Goal: Task Accomplishment & Management: Manage account settings

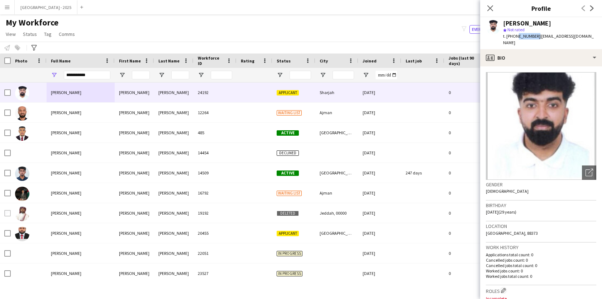
scroll to position [0, 59]
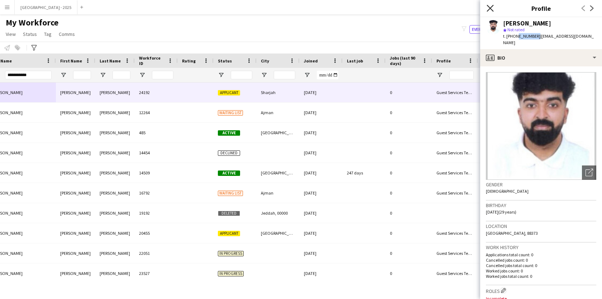
click at [488, 6] on icon at bounding box center [490, 8] width 7 height 7
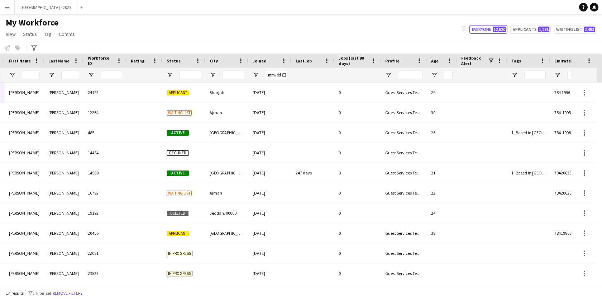
scroll to position [0, 141]
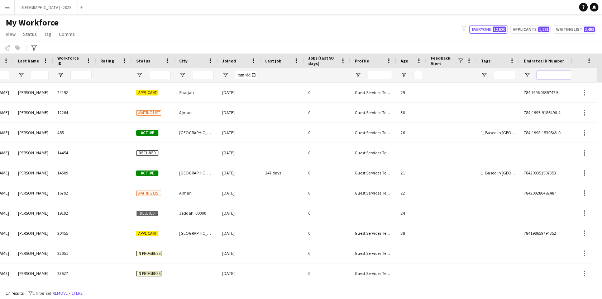
click at [547, 78] on input "Emirates ID Number Filter Input" at bounding box center [562, 75] width 50 height 9
paste input "*******"
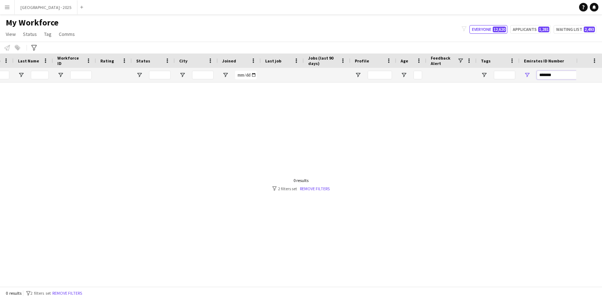
scroll to position [0, 0]
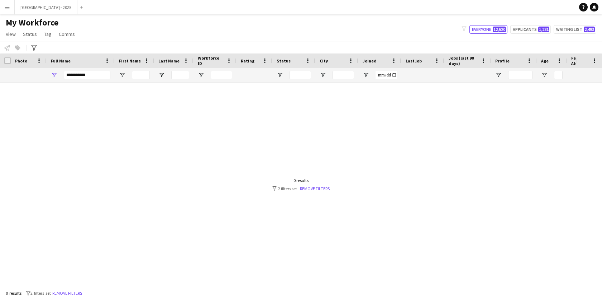
type input "*******"
click at [100, 77] on input "**********" at bounding box center [87, 75] width 47 height 9
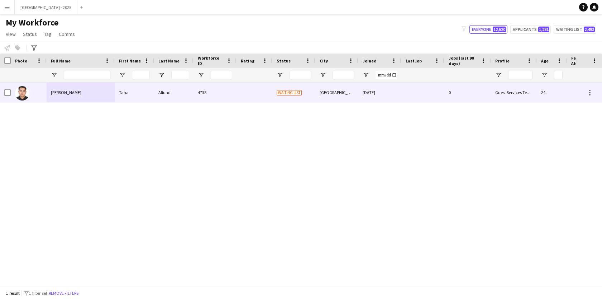
click at [100, 97] on div "[PERSON_NAME]" at bounding box center [81, 92] width 68 height 20
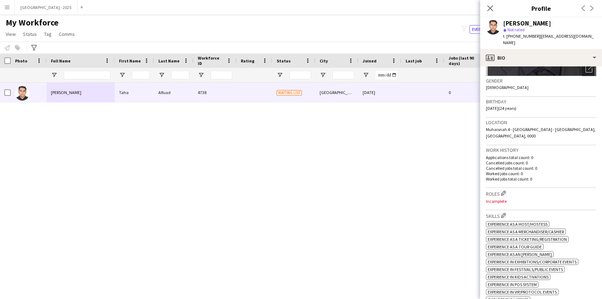
scroll to position [104, 0]
click at [504, 190] on app-icon "Edit crew company roles" at bounding box center [503, 192] width 5 height 5
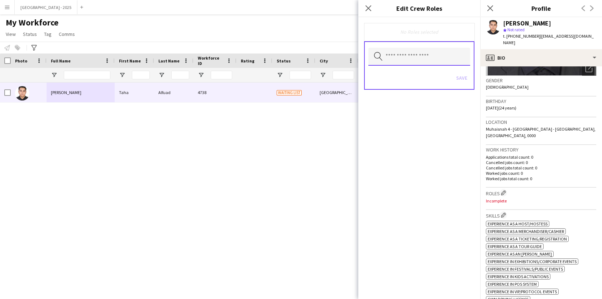
click at [403, 59] on input "text" at bounding box center [419, 57] width 102 height 18
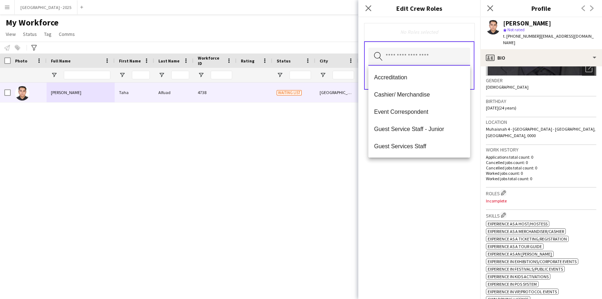
click at [403, 59] on input "text" at bounding box center [419, 57] width 102 height 18
click at [401, 150] on mat-option "Guest Services Staff" at bounding box center [419, 145] width 102 height 17
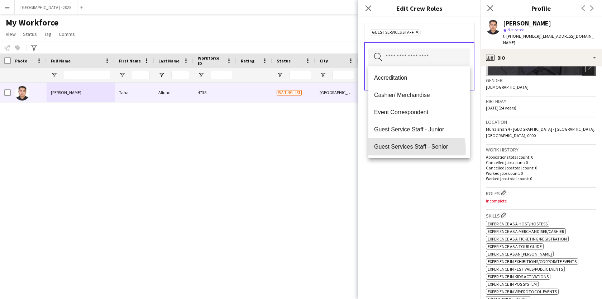
click at [401, 150] on mat-option "Guest Services Staff - Senior" at bounding box center [419, 146] width 102 height 17
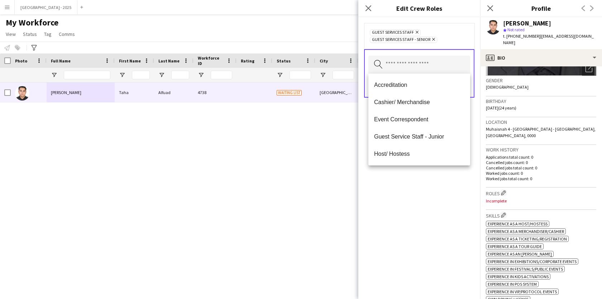
click at [425, 190] on div "Guest Services Staff Remove Guest Services Staff - Senior Remove Search by role…" at bounding box center [419, 157] width 122 height 281
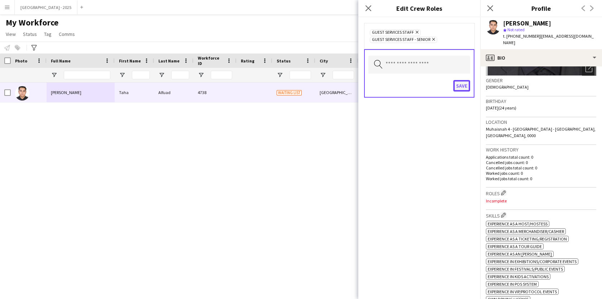
click at [465, 87] on button "Save" at bounding box center [461, 85] width 17 height 11
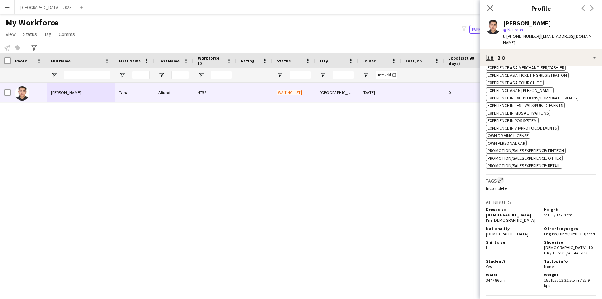
scroll to position [307, 0]
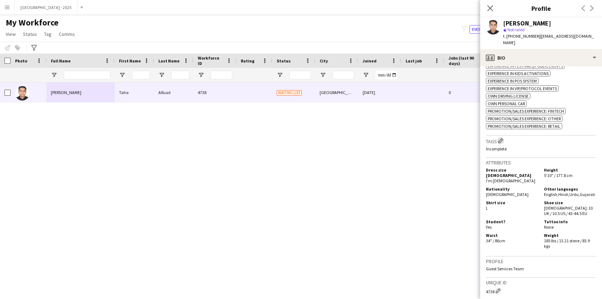
click at [502, 138] on app-icon "Edit crew company tags" at bounding box center [500, 140] width 5 height 5
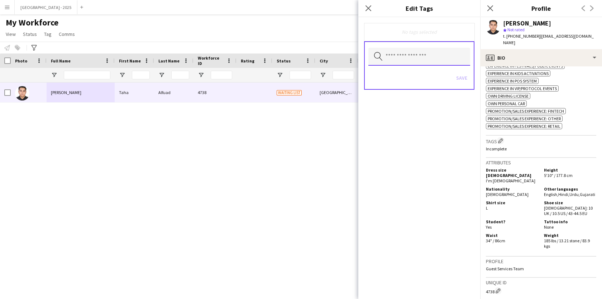
click at [428, 65] on input "text" at bounding box center [419, 57] width 102 height 18
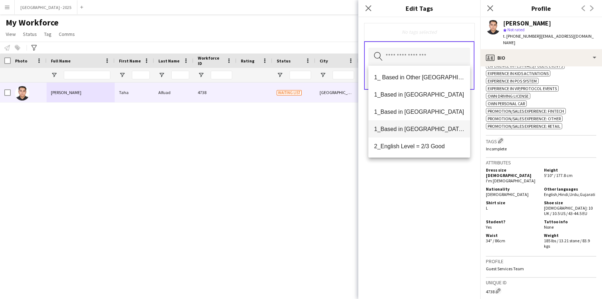
click at [424, 130] on span "1_Based in [GEOGRAPHIC_DATA]/[GEOGRAPHIC_DATA]/Ajman" at bounding box center [419, 128] width 90 height 7
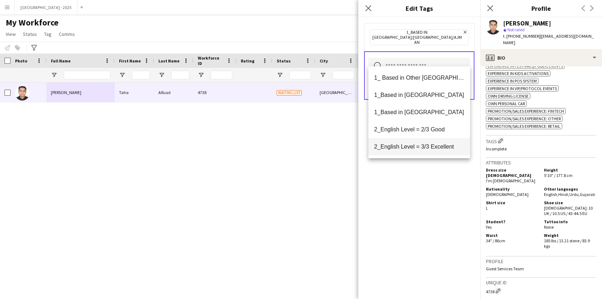
click at [424, 139] on mat-option "2_English Level = 3/3 Excellent" at bounding box center [419, 146] width 102 height 17
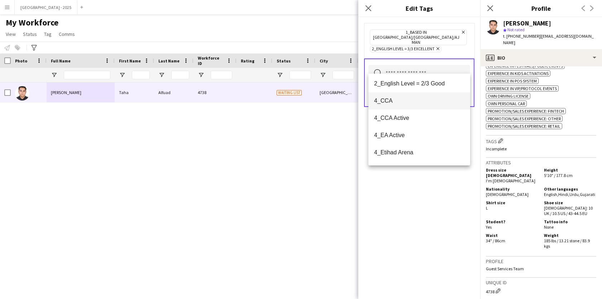
scroll to position [65, 0]
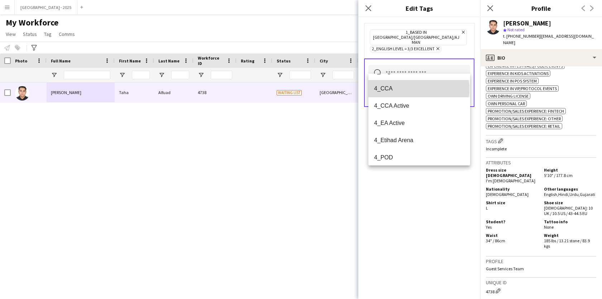
click at [419, 89] on span "4_CCA" at bounding box center [419, 88] width 90 height 7
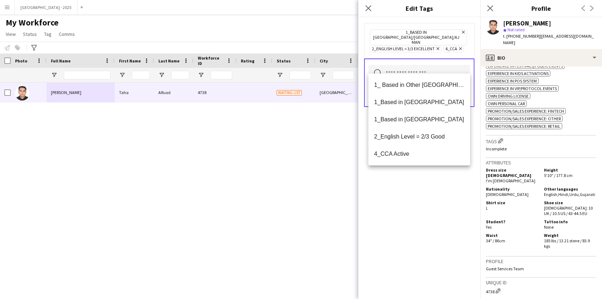
click at [426, 168] on div "1_Based in [GEOGRAPHIC_DATA]/[GEOGRAPHIC_DATA]/Ajman Remove 2_English Level = 3…" at bounding box center [419, 157] width 122 height 281
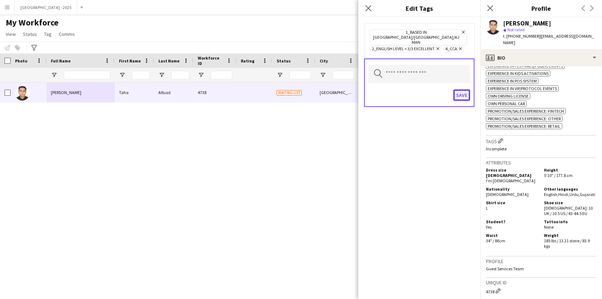
click at [460, 89] on button "Save" at bounding box center [461, 94] width 17 height 11
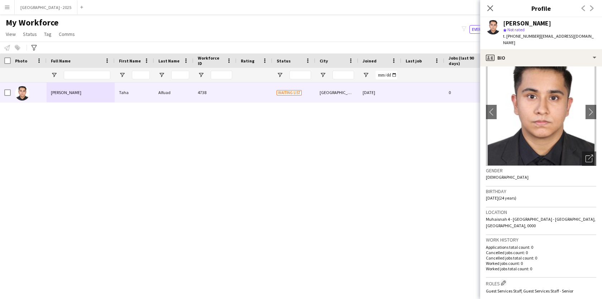
scroll to position [9, 0]
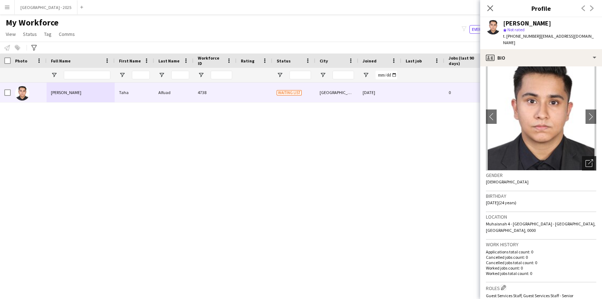
click at [586, 159] on icon "Open photos pop-in" at bounding box center [590, 163] width 8 height 8
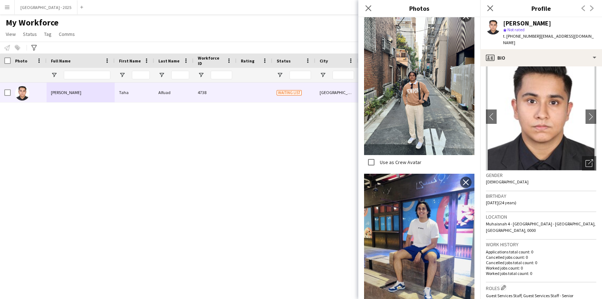
scroll to position [499, 0]
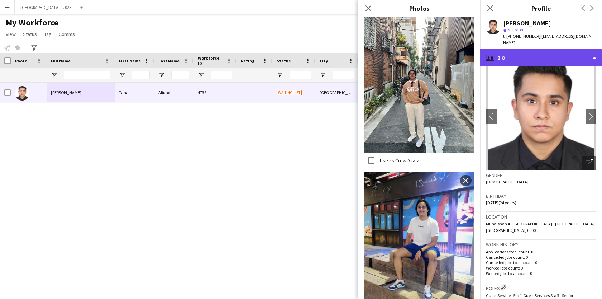
click at [504, 51] on div "profile Bio" at bounding box center [541, 57] width 122 height 17
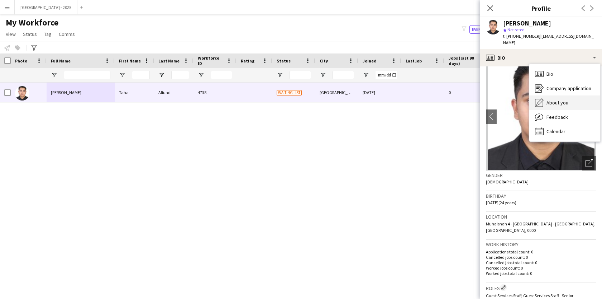
click at [549, 99] on span "About you" at bounding box center [558, 102] width 22 height 6
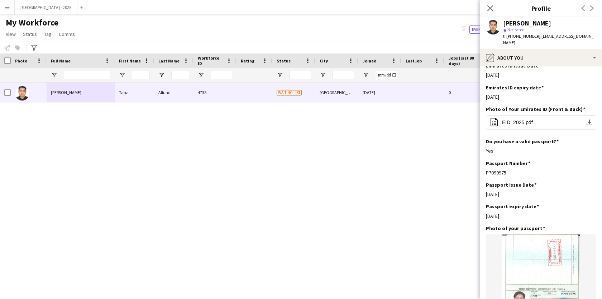
scroll to position [296, 0]
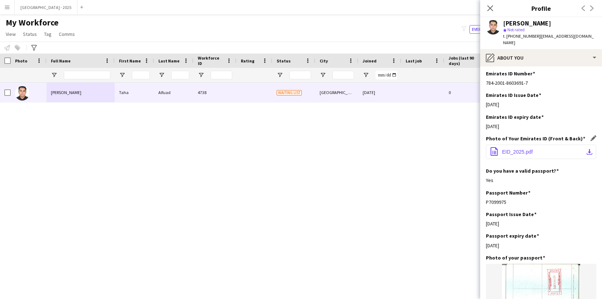
click at [525, 144] on button "office-file-sheet EID_2025.pdf download-bottom" at bounding box center [541, 151] width 110 height 14
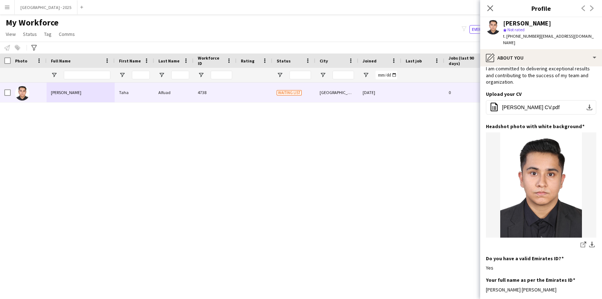
scroll to position [0, 0]
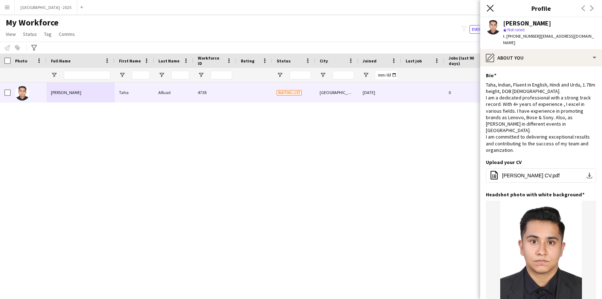
click at [490, 9] on icon "Close pop-in" at bounding box center [490, 8] width 7 height 7
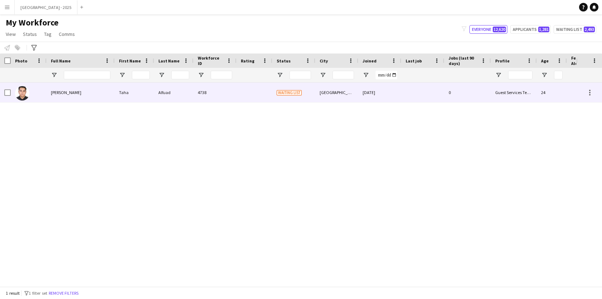
click at [167, 96] on div "Alfuad" at bounding box center [173, 92] width 39 height 20
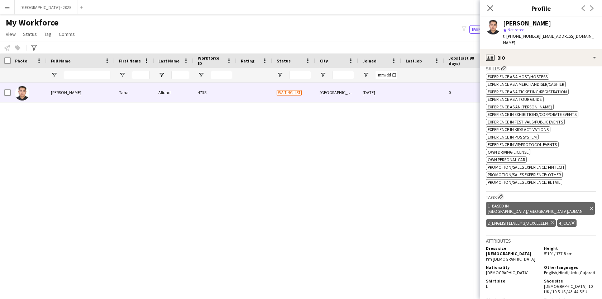
scroll to position [258, 0]
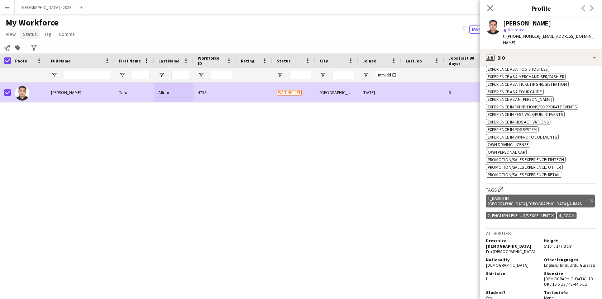
click at [32, 34] on span "Status" at bounding box center [30, 34] width 14 height 6
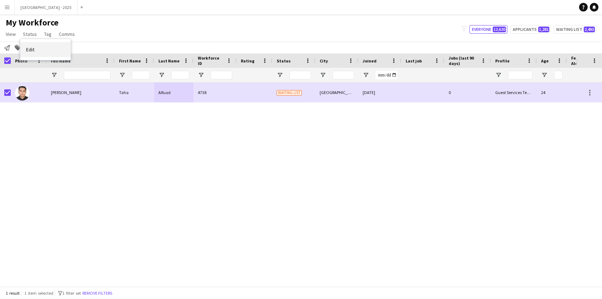
click at [43, 47] on link "Edit" at bounding box center [45, 49] width 50 height 15
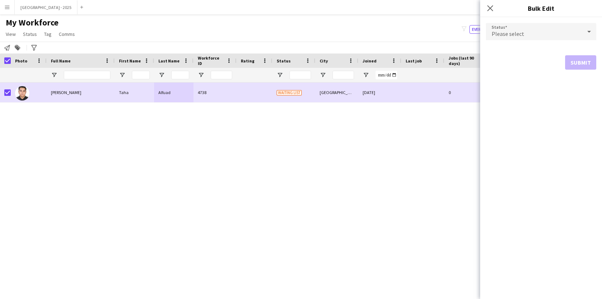
click at [528, 35] on div "Please select" at bounding box center [534, 31] width 96 height 17
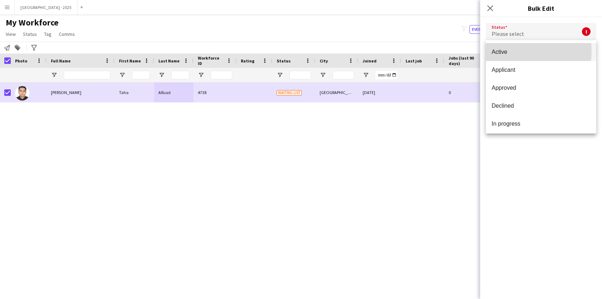
click at [524, 51] on span "Active" at bounding box center [541, 51] width 99 height 7
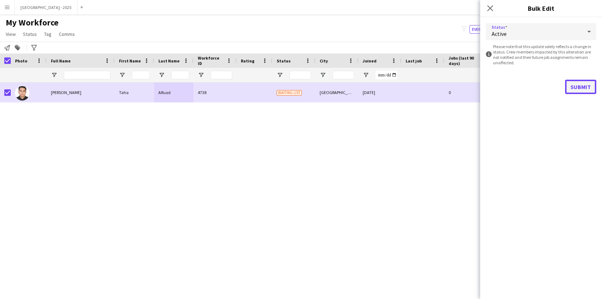
click at [577, 83] on button "Submit" at bounding box center [580, 87] width 31 height 14
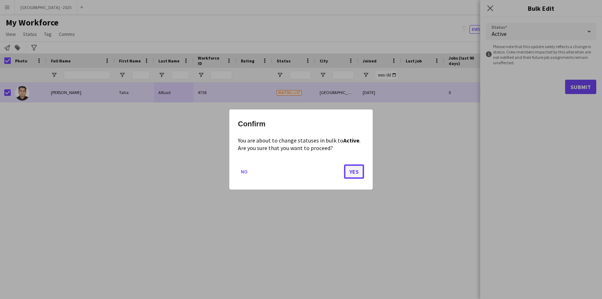
click at [357, 167] on button "Yes" at bounding box center [354, 171] width 20 height 14
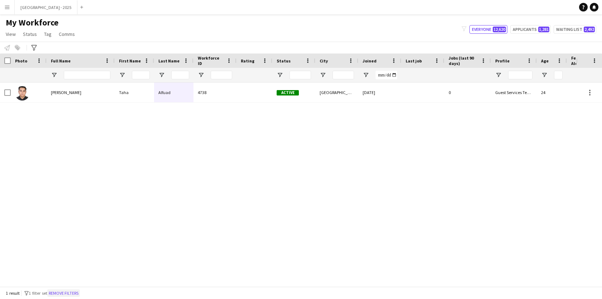
click at [75, 289] on button "Remove filters" at bounding box center [63, 293] width 33 height 8
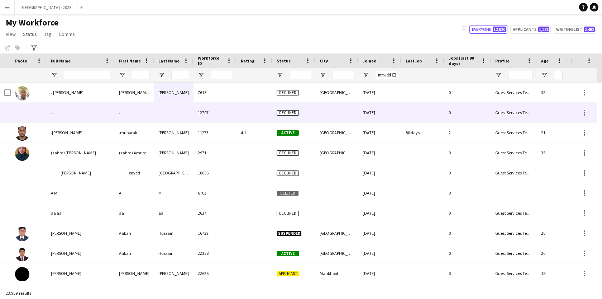
scroll to position [0, 161]
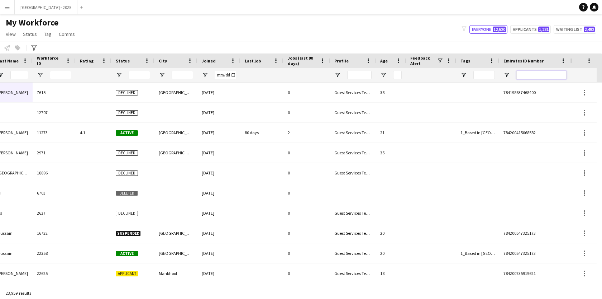
click at [544, 79] on input "Emirates ID Number Filter Input" at bounding box center [541, 75] width 50 height 9
paste input "*******"
type input "*******"
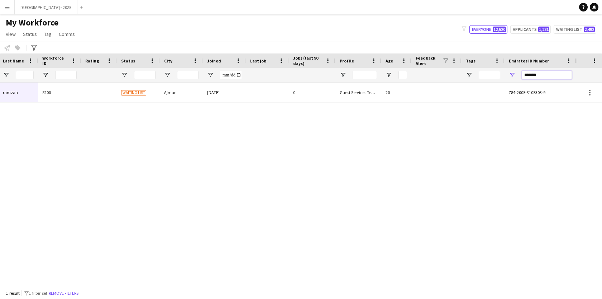
scroll to position [0, 156]
click at [545, 78] on input "*******" at bounding box center [547, 75] width 50 height 9
click at [546, 76] on input "*******" at bounding box center [547, 75] width 50 height 9
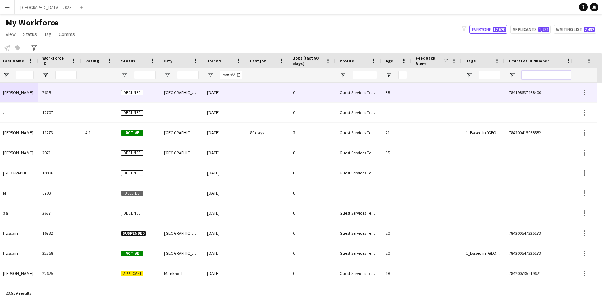
scroll to position [0, 0]
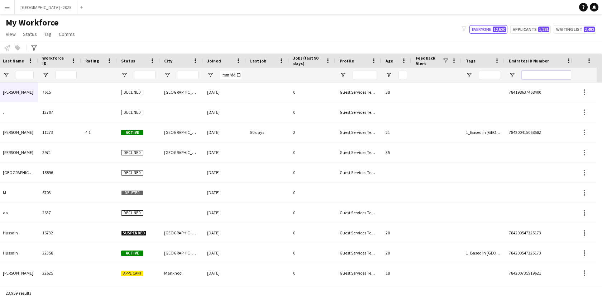
click at [524, 73] on input "Emirates ID Number Filter Input" at bounding box center [547, 75] width 50 height 9
paste input "*******"
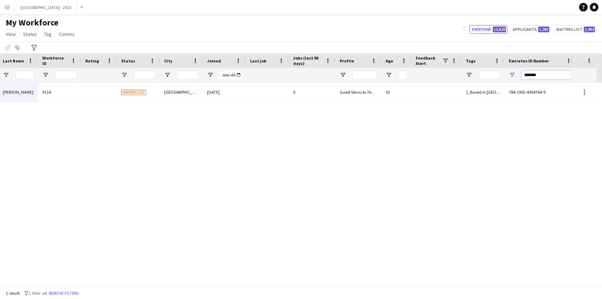
scroll to position [0, 0]
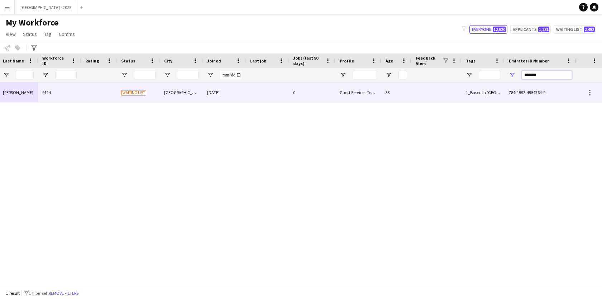
type input "*******"
click at [261, 89] on div at bounding box center [267, 92] width 43 height 20
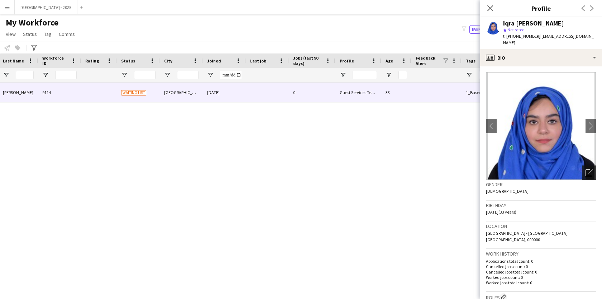
click at [587, 168] on icon "Open photos pop-in" at bounding box center [590, 172] width 8 height 8
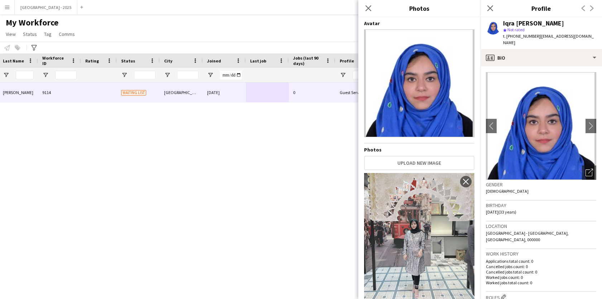
click at [532, 181] on h3 "Gender" at bounding box center [541, 184] width 110 height 6
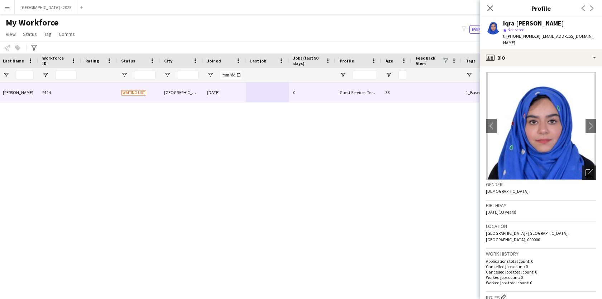
click at [592, 168] on icon "Open photos pop-in" at bounding box center [590, 172] width 8 height 8
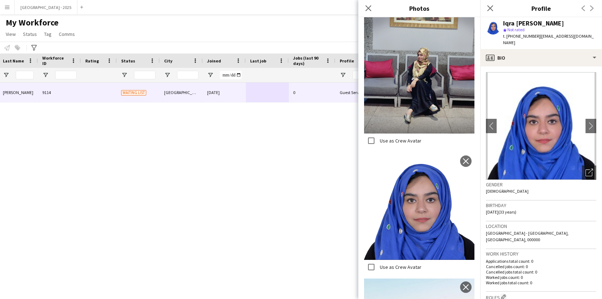
scroll to position [850, 0]
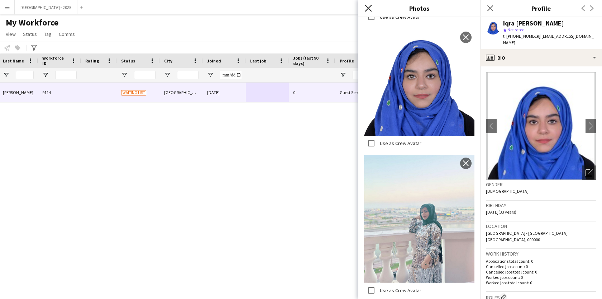
click at [367, 8] on icon "Close pop-in" at bounding box center [368, 8] width 7 height 7
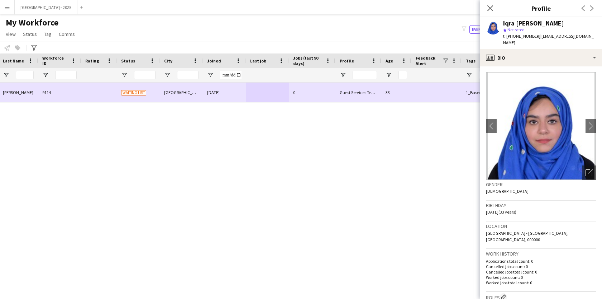
scroll to position [0, 0]
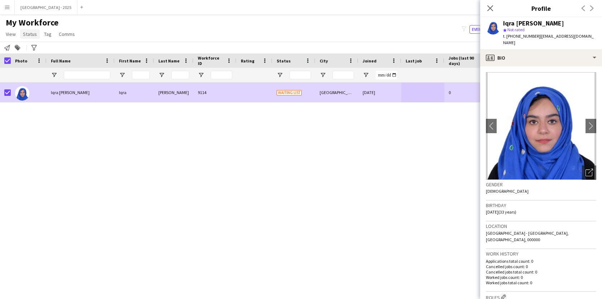
click at [27, 32] on span "Status" at bounding box center [30, 34] width 14 height 6
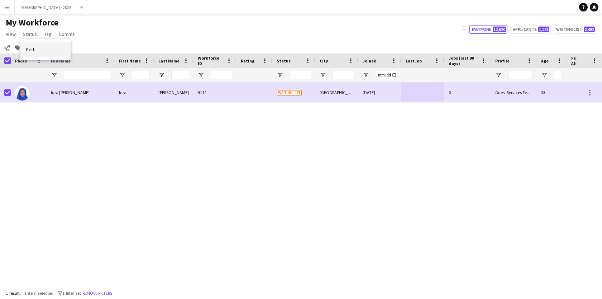
click at [35, 48] on link "Edit" at bounding box center [45, 49] width 50 height 15
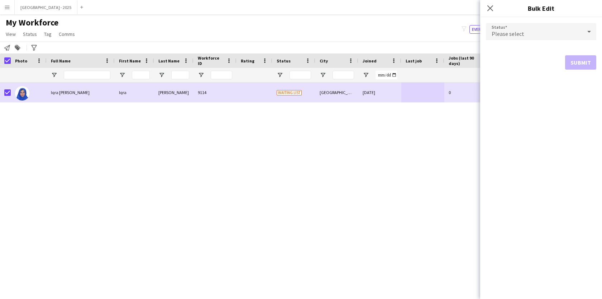
click at [498, 44] on form "Status Please select Submit" at bounding box center [541, 46] width 110 height 58
click at [503, 28] on div "Please select" at bounding box center [534, 31] width 96 height 17
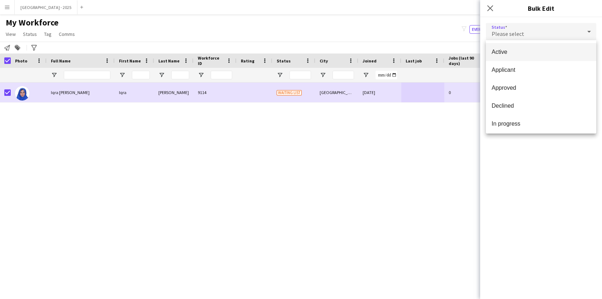
click at [513, 51] on span "Active" at bounding box center [541, 51] width 99 height 7
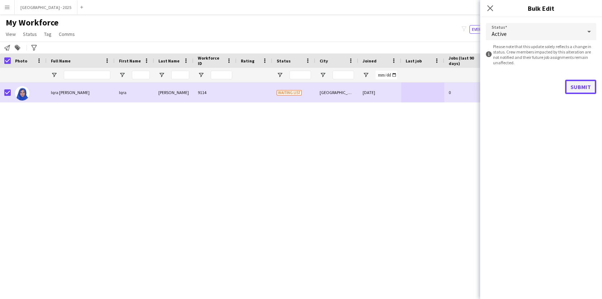
click at [583, 90] on button "Submit" at bounding box center [580, 87] width 31 height 14
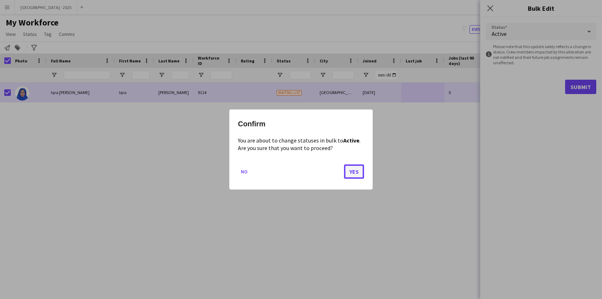
click at [356, 173] on button "Yes" at bounding box center [354, 171] width 20 height 14
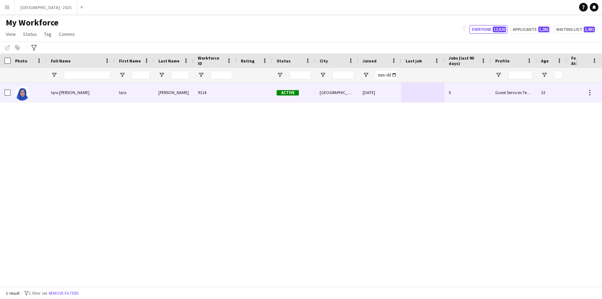
click at [40, 91] on div at bounding box center [29, 92] width 36 height 20
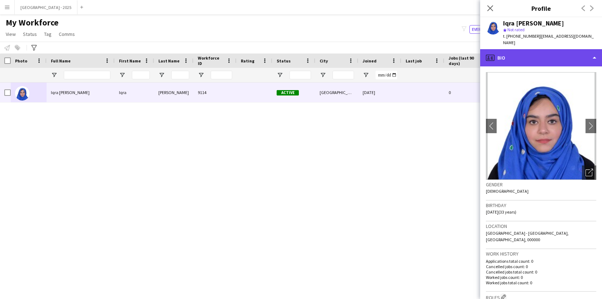
click at [571, 57] on div "profile Bio" at bounding box center [541, 57] width 122 height 17
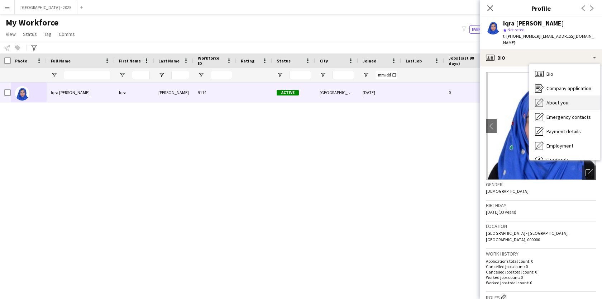
click at [579, 99] on div "About you About you" at bounding box center [564, 102] width 71 height 14
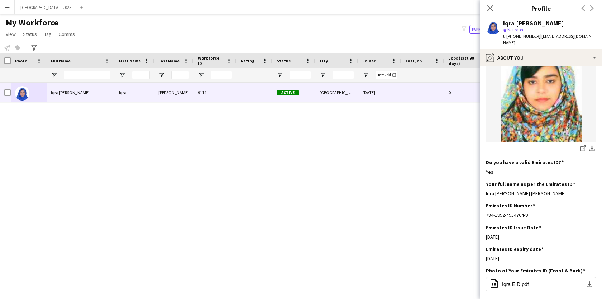
scroll to position [124, 0]
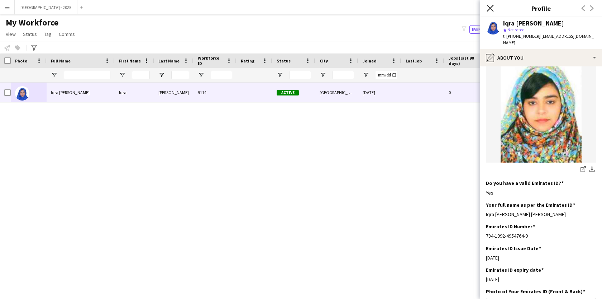
click at [492, 10] on icon at bounding box center [490, 8] width 7 height 7
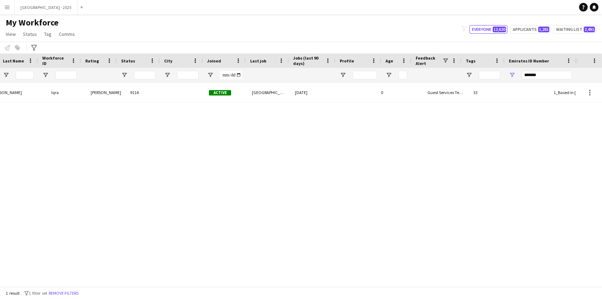
scroll to position [0, 156]
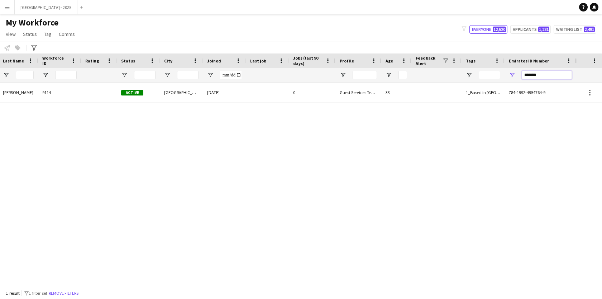
click at [557, 78] on input "*******" at bounding box center [547, 75] width 50 height 9
paste input "Emirates ID Number Filter Input"
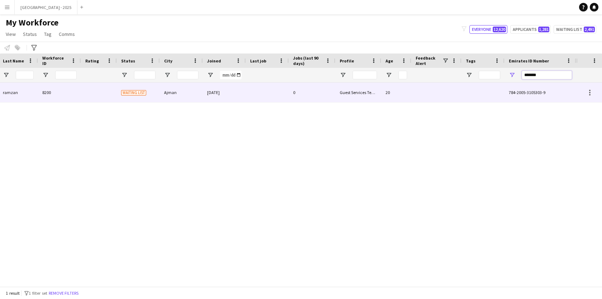
type input "*******"
click at [285, 87] on div at bounding box center [267, 92] width 43 height 20
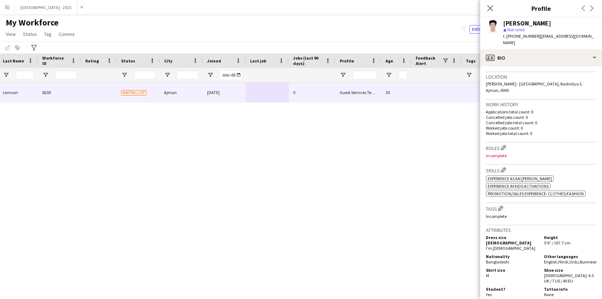
scroll to position [0, 0]
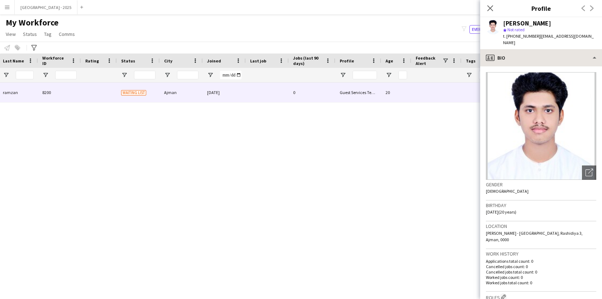
click at [552, 49] on div "profile Bio" at bounding box center [541, 57] width 122 height 17
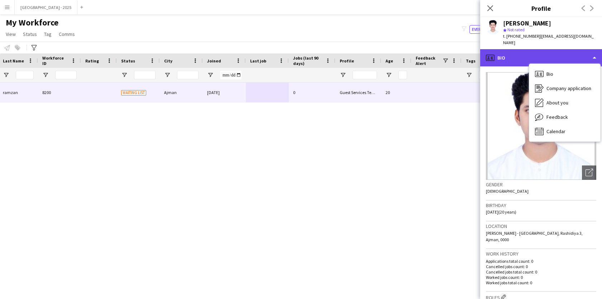
click at [552, 49] on div "profile Bio" at bounding box center [541, 57] width 122 height 17
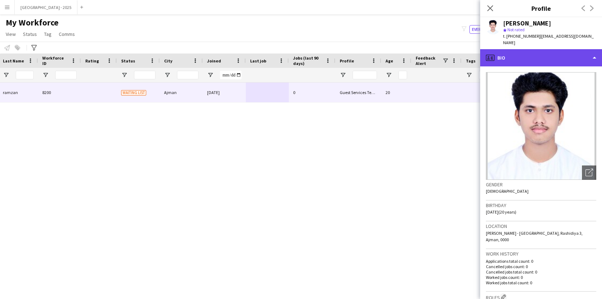
click at [552, 53] on div "profile Bio" at bounding box center [541, 57] width 122 height 17
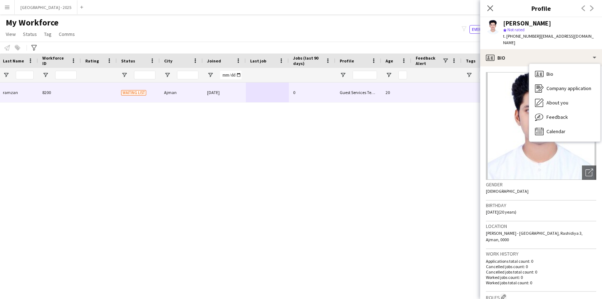
click at [511, 258] on p "Applications total count: 0" at bounding box center [541, 260] width 110 height 5
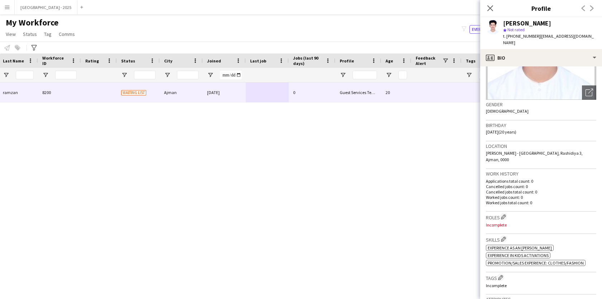
scroll to position [81, 0]
click at [505, 213] on app-icon "Edit crew company roles" at bounding box center [503, 215] width 5 height 5
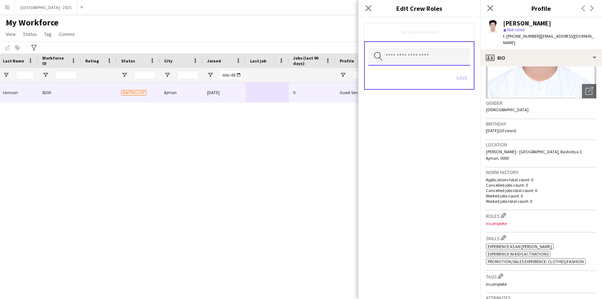
click at [436, 58] on input "text" at bounding box center [419, 57] width 102 height 18
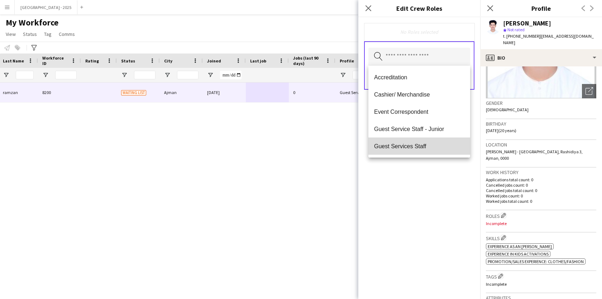
click at [413, 149] on span "Guest Services Staff" at bounding box center [419, 146] width 90 height 7
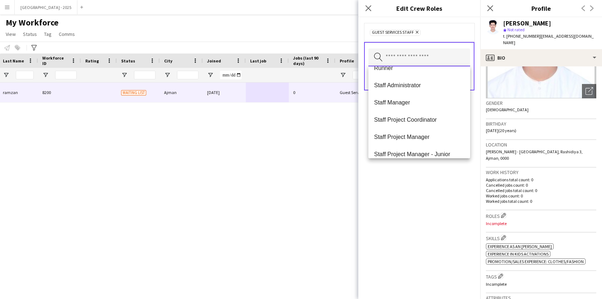
scroll to position [242, 0]
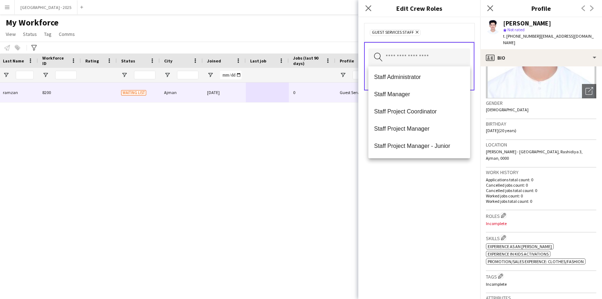
click at [427, 168] on div "Guest Services Staff Remove Search by role type Save" at bounding box center [419, 157] width 122 height 281
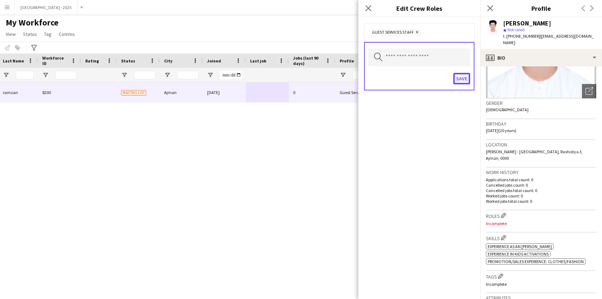
click at [467, 77] on button "Save" at bounding box center [461, 78] width 17 height 11
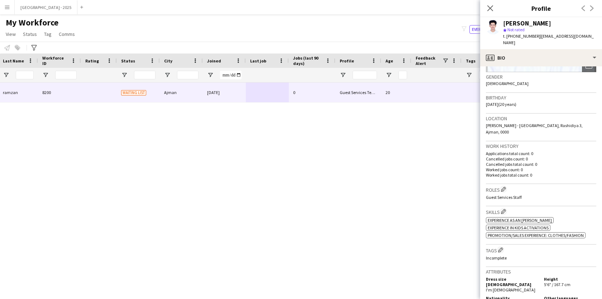
scroll to position [116, 0]
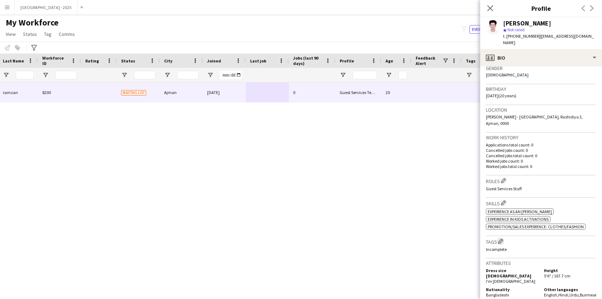
click at [503, 238] on app-icon "Edit crew company tags" at bounding box center [500, 240] width 5 height 5
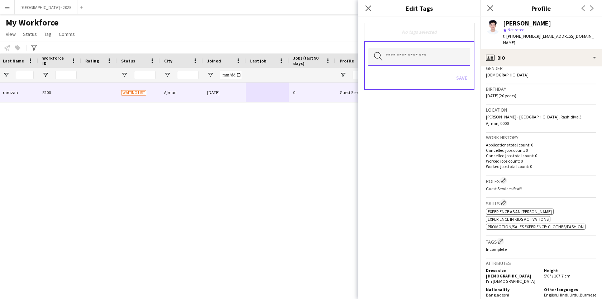
click at [418, 59] on input "text" at bounding box center [419, 57] width 102 height 18
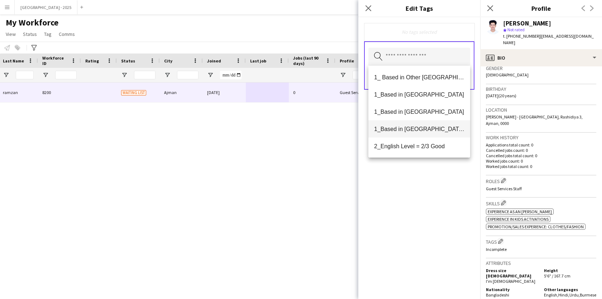
click at [429, 132] on mat-option "1_Based in [GEOGRAPHIC_DATA]/[GEOGRAPHIC_DATA]/Ajman" at bounding box center [419, 128] width 102 height 17
click at [428, 132] on span "2_English Level = 2/3 Good" at bounding box center [419, 129] width 90 height 7
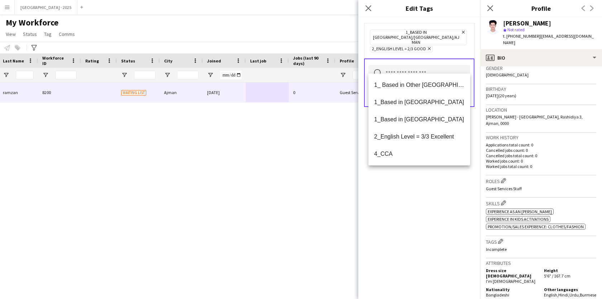
click at [429, 186] on div "1_Based in [GEOGRAPHIC_DATA]/[GEOGRAPHIC_DATA]/Ajman Remove 2_English Level = 2…" at bounding box center [419, 157] width 122 height 281
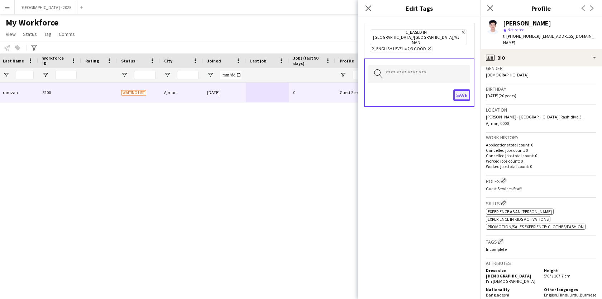
click at [465, 89] on button "Save" at bounding box center [461, 94] width 17 height 11
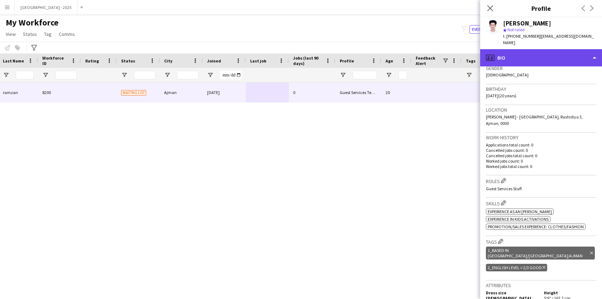
click at [515, 49] on div "profile Bio" at bounding box center [541, 57] width 122 height 17
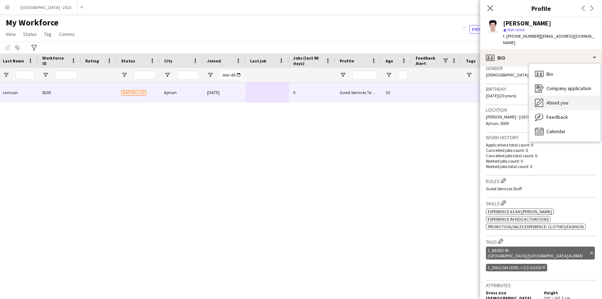
click at [548, 100] on div "About you About you" at bounding box center [564, 102] width 71 height 14
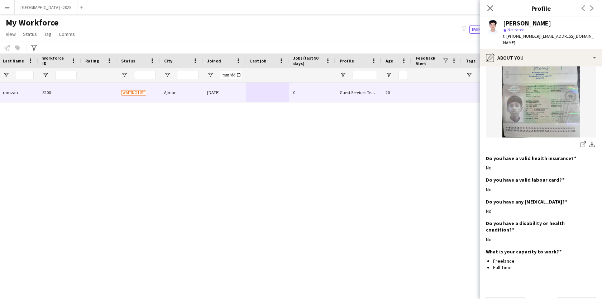
scroll to position [615, 0]
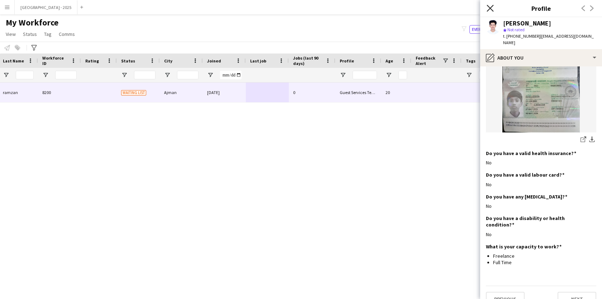
click at [490, 5] on icon "Close pop-in" at bounding box center [490, 8] width 7 height 7
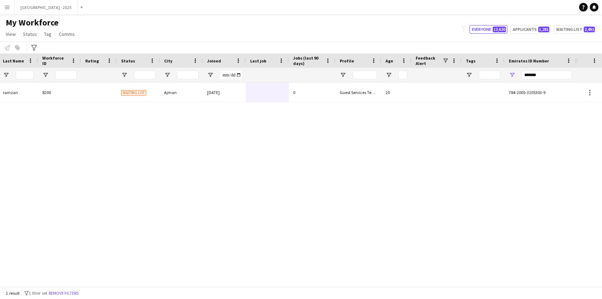
scroll to position [0, 0]
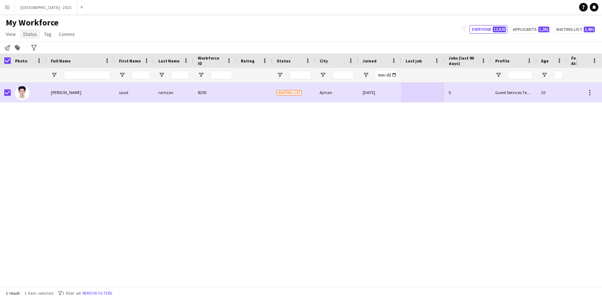
click at [33, 36] on span "Status" at bounding box center [30, 34] width 14 height 6
click at [43, 48] on link "Edit" at bounding box center [45, 49] width 50 height 15
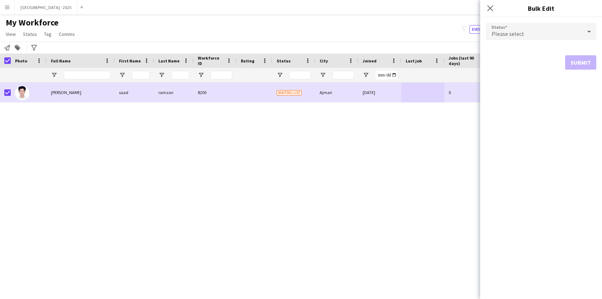
click at [498, 27] on div "Please select" at bounding box center [534, 31] width 96 height 17
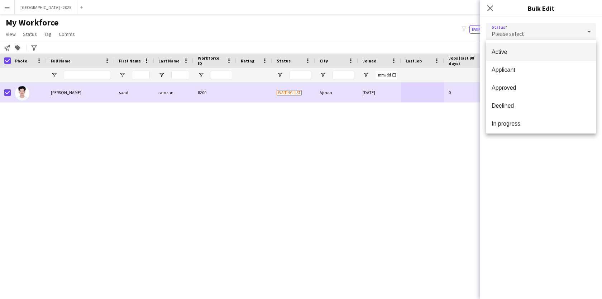
click at [506, 52] on span "Active" at bounding box center [541, 51] width 99 height 7
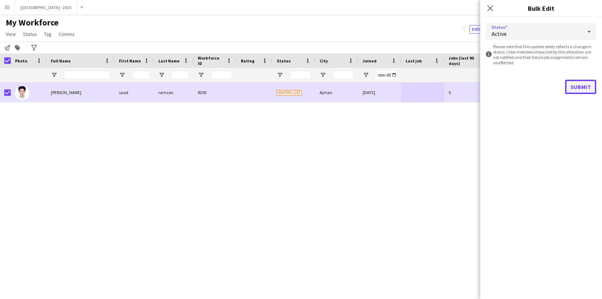
click at [577, 89] on button "Submit" at bounding box center [580, 87] width 31 height 14
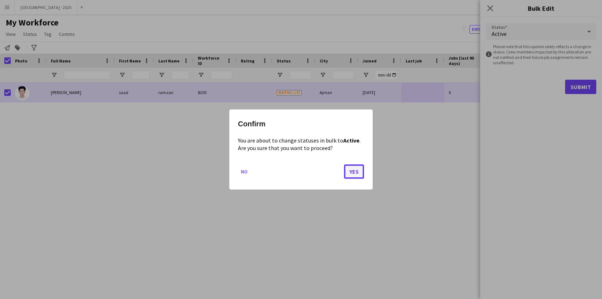
click at [359, 171] on button "Yes" at bounding box center [354, 171] width 20 height 14
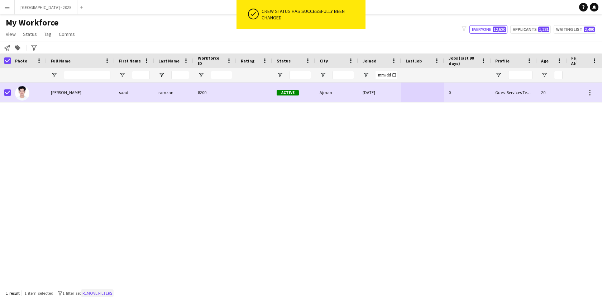
click at [114, 291] on button "Remove filters" at bounding box center [97, 293] width 33 height 8
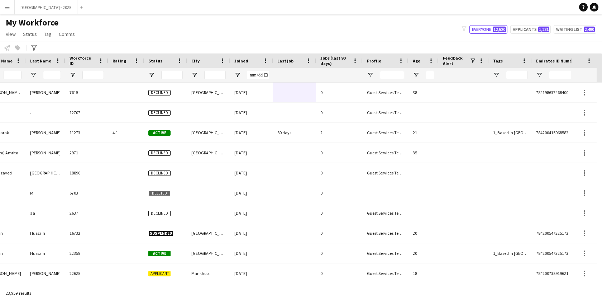
scroll to position [0, 139]
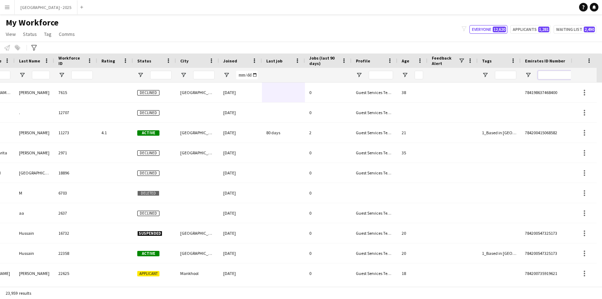
click at [556, 73] on input "Emirates ID Number Filter Input" at bounding box center [563, 75] width 50 height 9
paste input "*******"
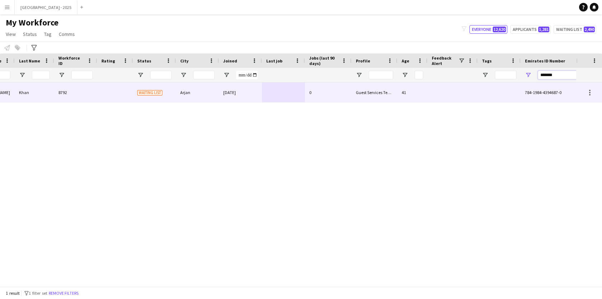
type input "*******"
click at [329, 95] on div "0" at bounding box center [328, 92] width 47 height 20
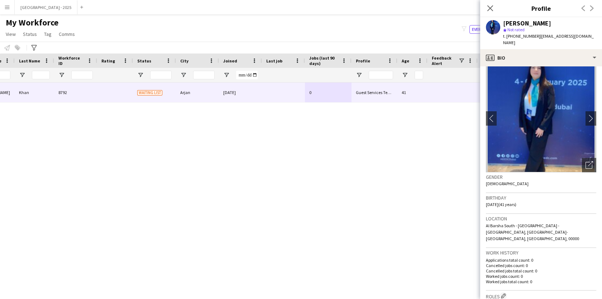
scroll to position [4, 0]
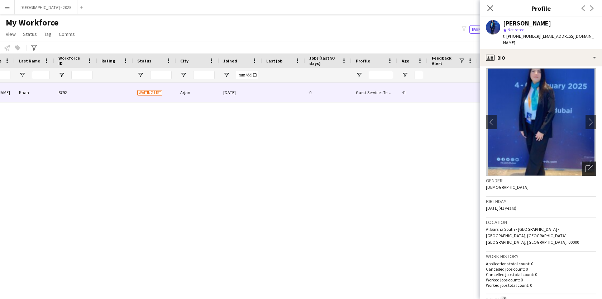
click at [594, 166] on div "Open photos pop-in" at bounding box center [589, 168] width 14 height 14
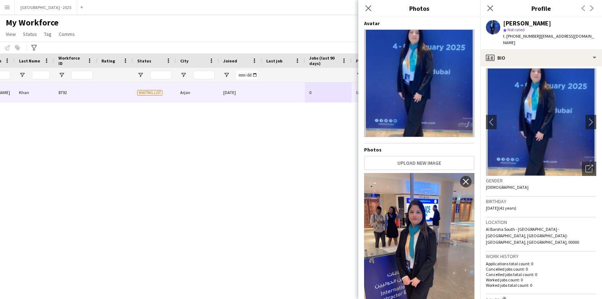
click at [567, 199] on div "Birthday [DEMOGRAPHIC_DATA] (41 years)" at bounding box center [541, 206] width 110 height 21
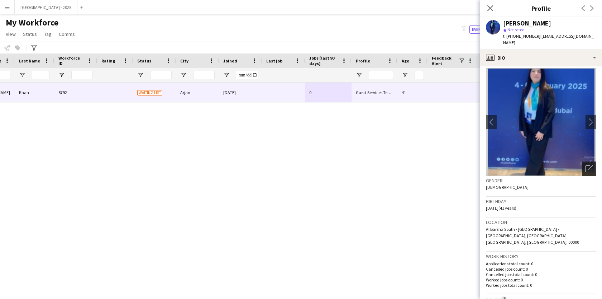
click at [589, 165] on icon "Open photos pop-in" at bounding box center [590, 169] width 8 height 8
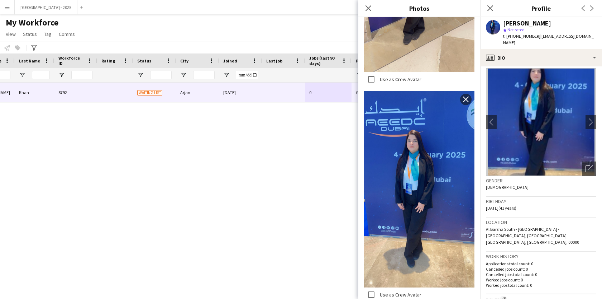
scroll to position [301, 0]
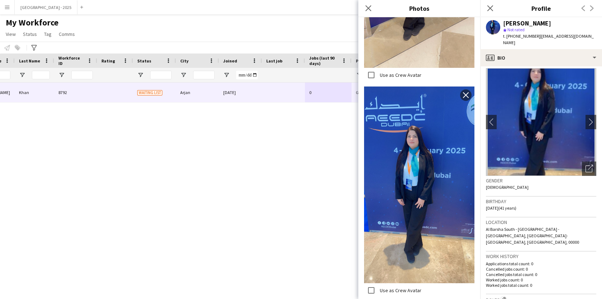
click at [535, 279] on div "Work history Applications total count: 0 Cancelled jobs count: 0 Cancelled jobs…" at bounding box center [541, 272] width 110 height 43
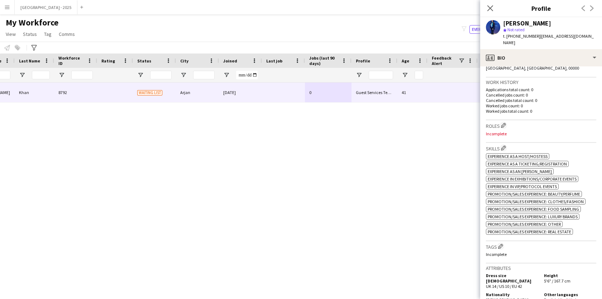
scroll to position [180, 0]
click at [505, 121] on app-icon "Edit crew company roles" at bounding box center [503, 123] width 5 height 5
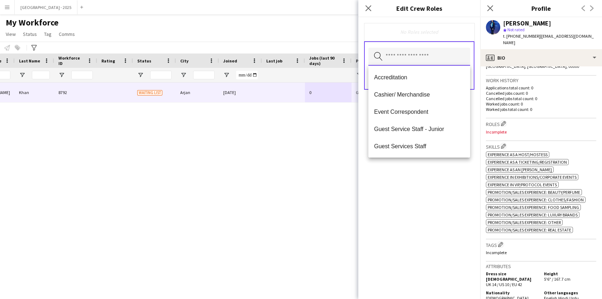
click at [412, 56] on input "text" at bounding box center [419, 57] width 102 height 18
click at [433, 145] on span "Guest Services Staff" at bounding box center [419, 146] width 90 height 7
click at [438, 161] on div "Guest Services Staff Remove Search by role type Save" at bounding box center [419, 157] width 122 height 281
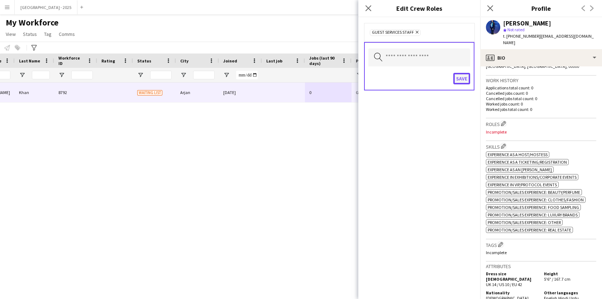
click at [463, 79] on button "Save" at bounding box center [461, 78] width 17 height 11
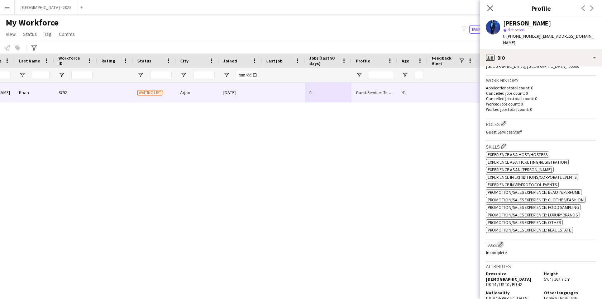
click at [502, 242] on app-icon "Edit crew company tags" at bounding box center [500, 244] width 5 height 5
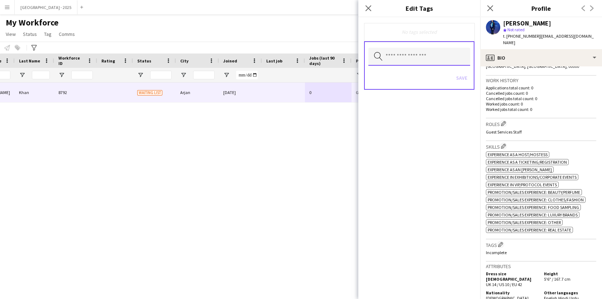
click at [428, 53] on input "text" at bounding box center [419, 57] width 102 height 18
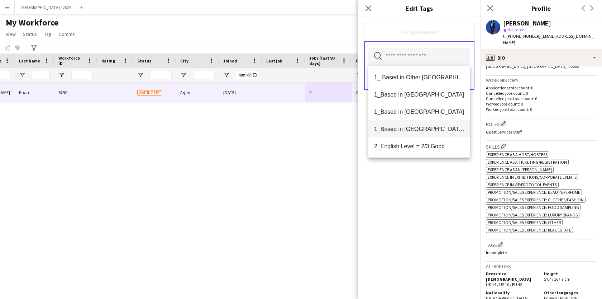
click at [442, 129] on span "1_Based in [GEOGRAPHIC_DATA]/[GEOGRAPHIC_DATA]/Ajman" at bounding box center [419, 128] width 90 height 7
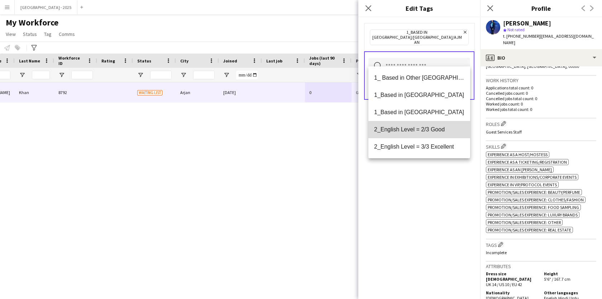
click at [444, 132] on span "2_English Level = 2/3 Good" at bounding box center [419, 129] width 90 height 7
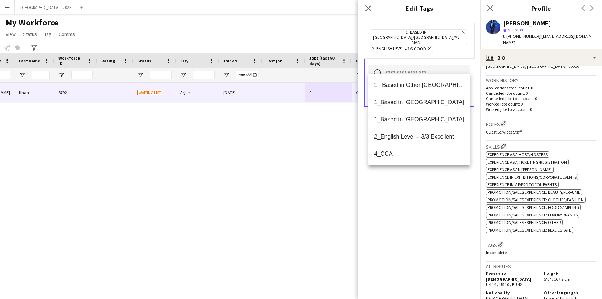
click at [443, 214] on div "1_Based in [GEOGRAPHIC_DATA]/[GEOGRAPHIC_DATA]/Ajman Remove 2_English Level = 2…" at bounding box center [419, 157] width 122 height 281
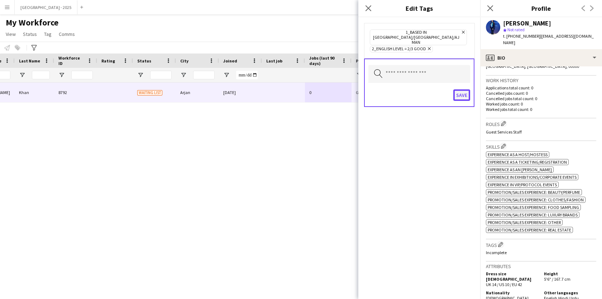
click at [464, 89] on button "Save" at bounding box center [461, 94] width 17 height 11
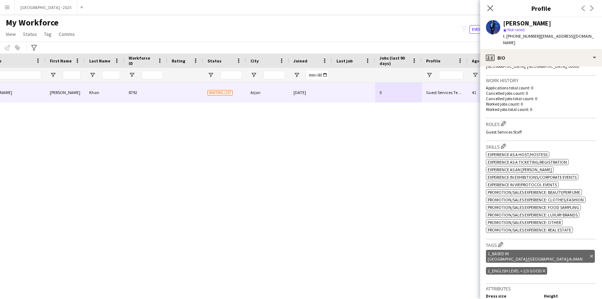
scroll to position [0, 0]
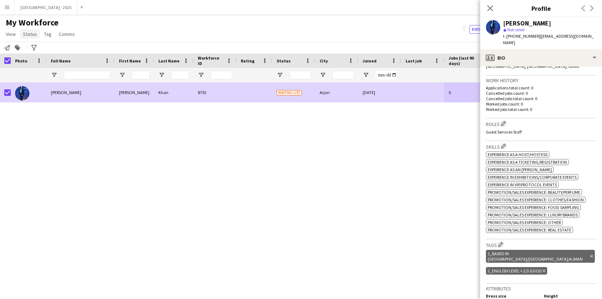
click at [33, 32] on span "Status" at bounding box center [30, 34] width 14 height 6
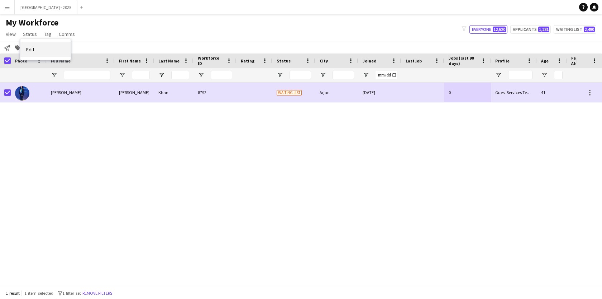
click at [44, 42] on link "Edit" at bounding box center [45, 49] width 50 height 15
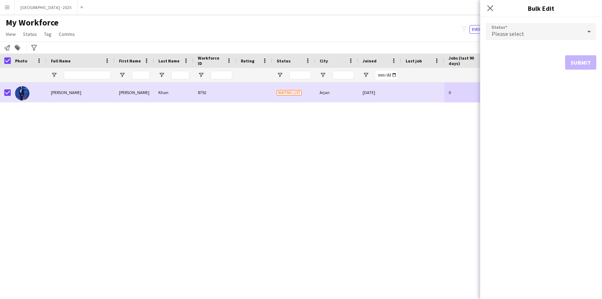
click at [527, 31] on div "Please select" at bounding box center [534, 31] width 96 height 17
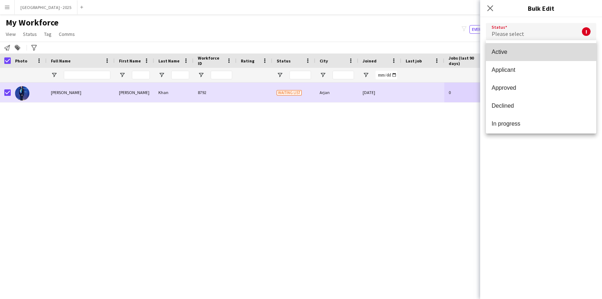
click at [527, 55] on span "Active" at bounding box center [541, 51] width 99 height 7
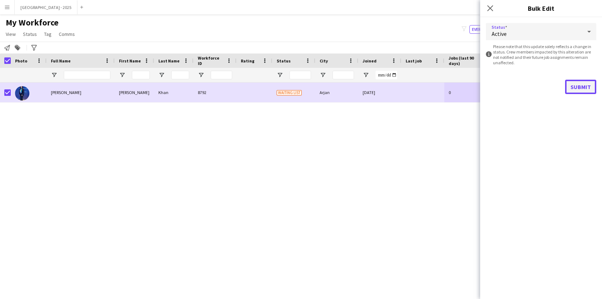
click at [577, 83] on button "Submit" at bounding box center [580, 87] width 31 height 14
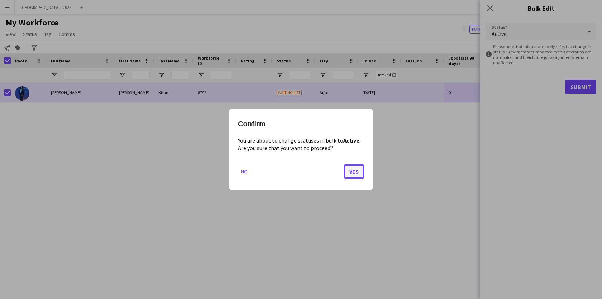
click at [350, 172] on button "Yes" at bounding box center [354, 171] width 20 height 14
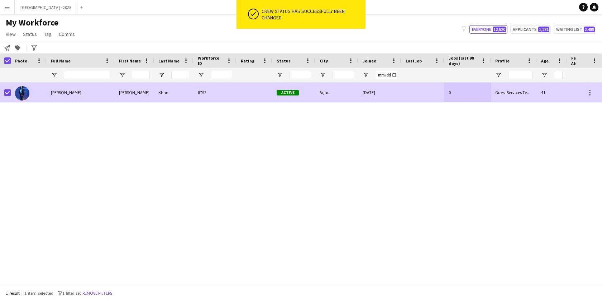
click at [122, 96] on div "[PERSON_NAME]" at bounding box center [134, 92] width 39 height 20
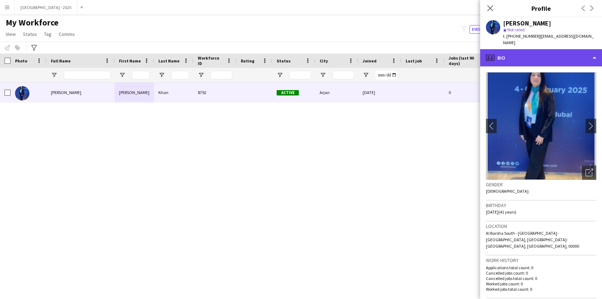
click at [535, 49] on div "profile Bio" at bounding box center [541, 57] width 122 height 17
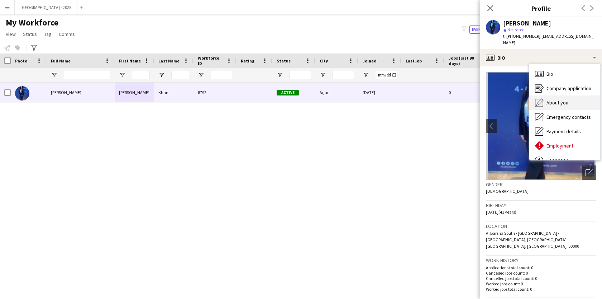
click at [548, 95] on div "About you About you" at bounding box center [564, 102] width 71 height 14
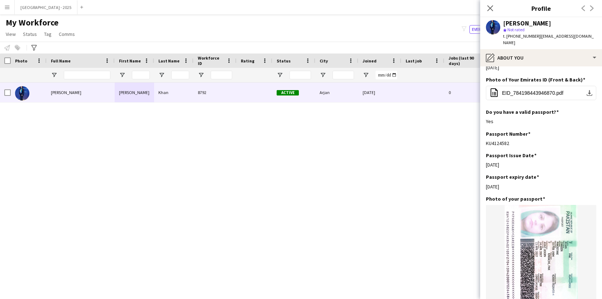
scroll to position [320, 0]
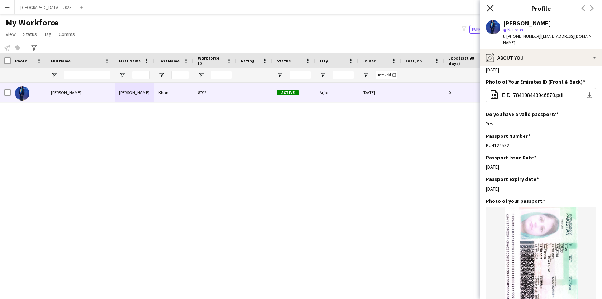
click at [491, 5] on icon "Close pop-in" at bounding box center [490, 8] width 7 height 7
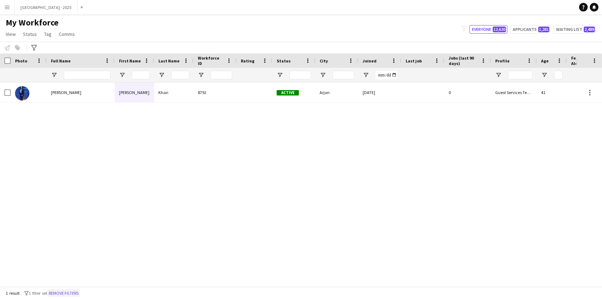
click at [55, 290] on button "Remove filters" at bounding box center [63, 293] width 33 height 8
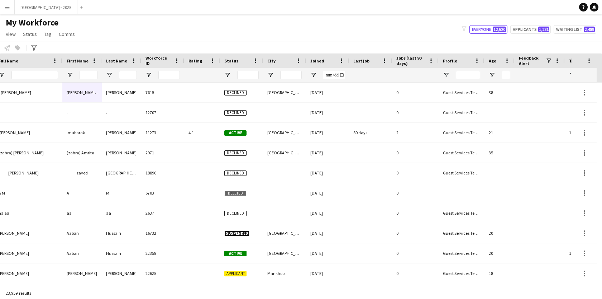
scroll to position [0, 0]
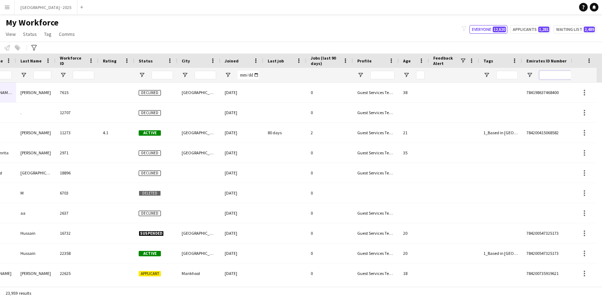
click at [542, 75] on input "Emirates ID Number Filter Input" at bounding box center [564, 75] width 50 height 9
paste input "*******"
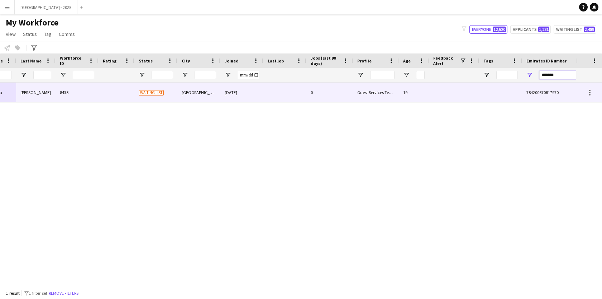
type input "*******"
click at [330, 86] on div "0" at bounding box center [329, 92] width 47 height 20
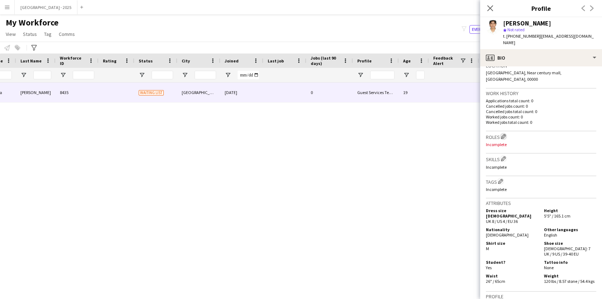
click at [504, 134] on app-icon "Edit crew company roles" at bounding box center [503, 136] width 5 height 5
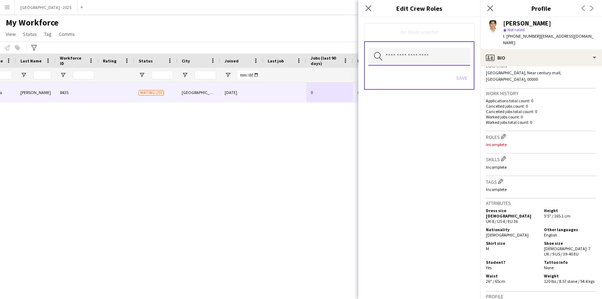
click at [392, 55] on input "text" at bounding box center [419, 57] width 102 height 18
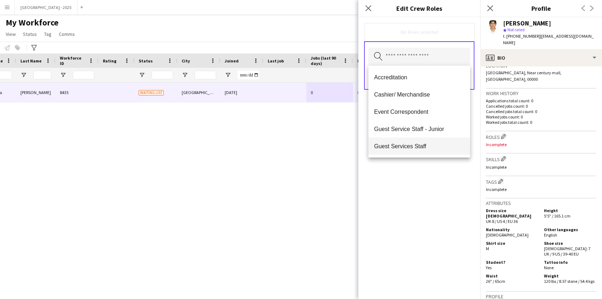
click at [399, 142] on mat-option "Guest Services Staff" at bounding box center [419, 145] width 102 height 17
click at [418, 189] on div "Guest Services Staff Remove Search by role type Save" at bounding box center [419, 157] width 122 height 281
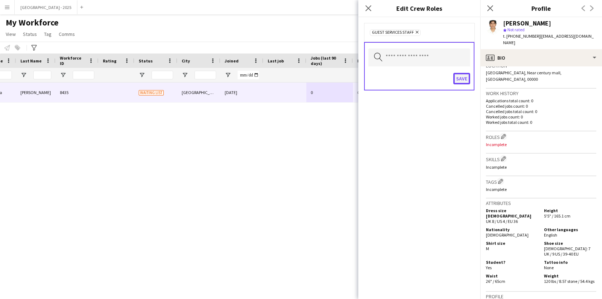
click at [458, 84] on button "Save" at bounding box center [461, 78] width 17 height 11
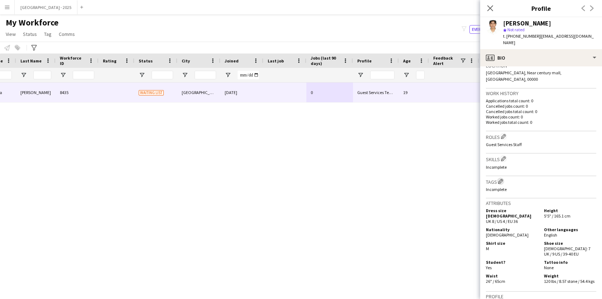
click at [500, 178] on app-icon "Edit crew company tags" at bounding box center [500, 180] width 5 height 5
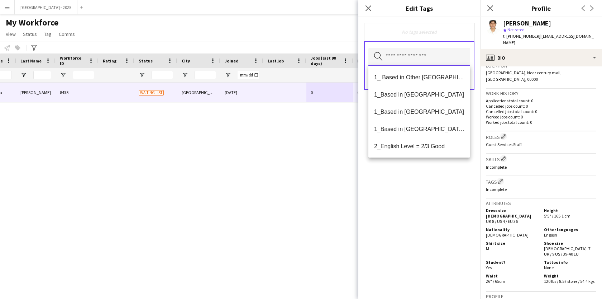
click at [449, 59] on input "text" at bounding box center [419, 57] width 102 height 18
click at [427, 129] on span "1_Based in [GEOGRAPHIC_DATA]/[GEOGRAPHIC_DATA]/Ajman" at bounding box center [419, 128] width 90 height 7
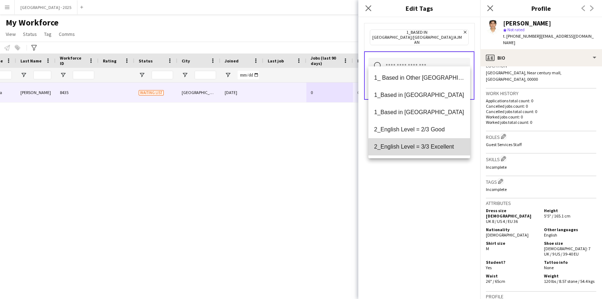
click at [429, 148] on span "2_English Level = 3/3 Excellent" at bounding box center [419, 146] width 90 height 7
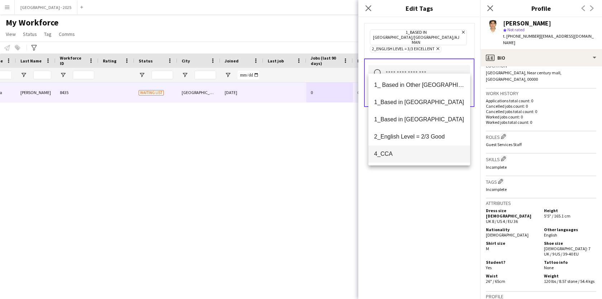
click at [428, 149] on mat-option "4_CCA" at bounding box center [419, 153] width 102 height 17
click at [417, 174] on div "1_Based in [GEOGRAPHIC_DATA]/[GEOGRAPHIC_DATA]/Ajman Remove 2_English Level = 3…" at bounding box center [419, 157] width 122 height 281
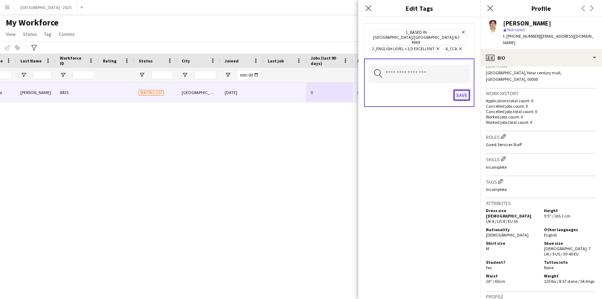
click at [454, 89] on button "Save" at bounding box center [461, 94] width 17 height 11
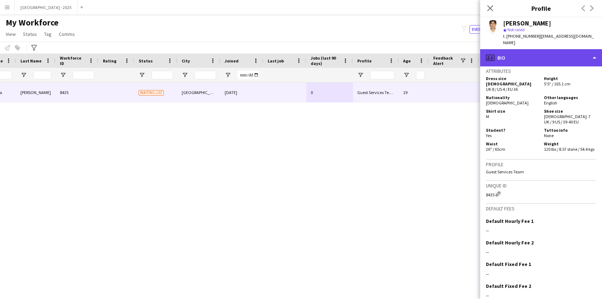
click at [548, 49] on div "profile Bio" at bounding box center [541, 57] width 122 height 17
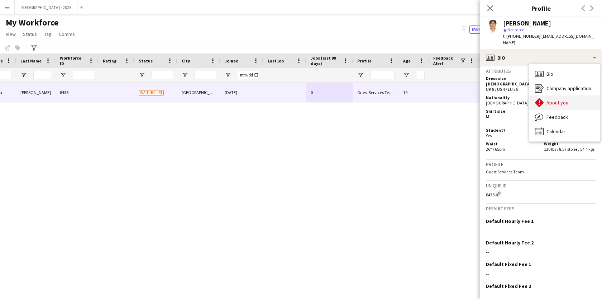
click at [571, 95] on div "About you About you" at bounding box center [564, 102] width 71 height 14
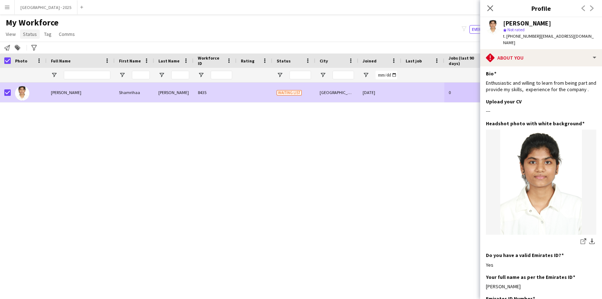
click at [30, 32] on span "Status" at bounding box center [30, 34] width 14 height 6
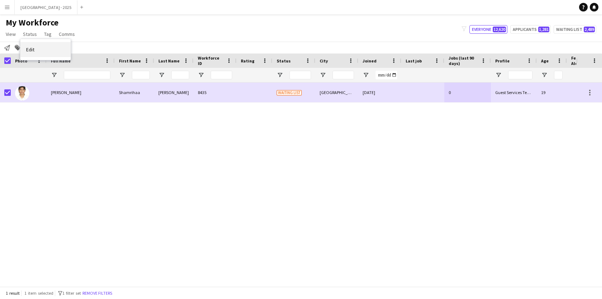
click at [42, 44] on link "Edit" at bounding box center [45, 49] width 50 height 15
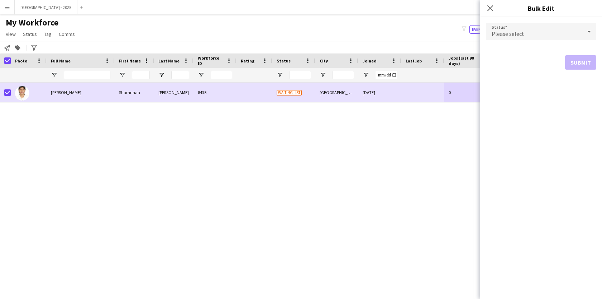
click at [514, 31] on span "Please select" at bounding box center [508, 33] width 33 height 7
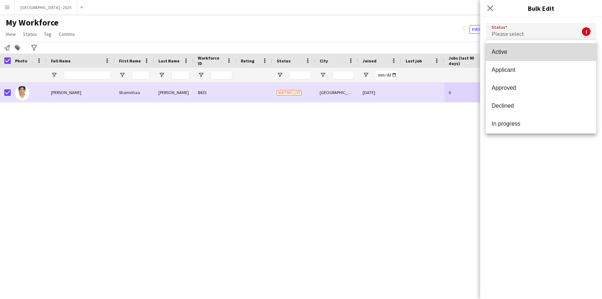
click at [514, 54] on span "Active" at bounding box center [541, 51] width 99 height 7
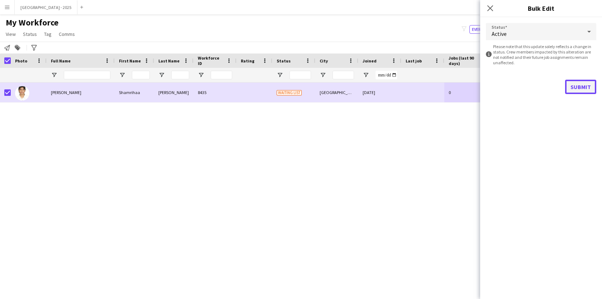
click at [570, 86] on button "Submit" at bounding box center [580, 87] width 31 height 14
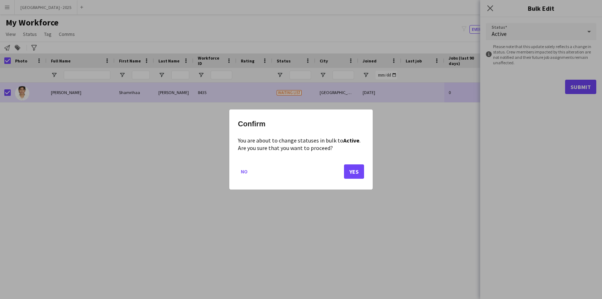
click at [364, 167] on div "Confirm You are about to change statuses in bulk to Active . Are you sure that …" at bounding box center [300, 149] width 143 height 80
click at [362, 168] on button "Yes" at bounding box center [354, 171] width 20 height 14
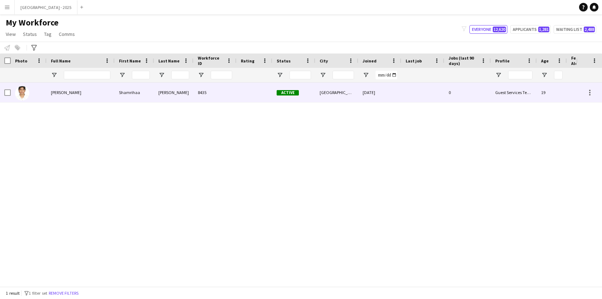
click at [32, 93] on div at bounding box center [29, 92] width 36 height 20
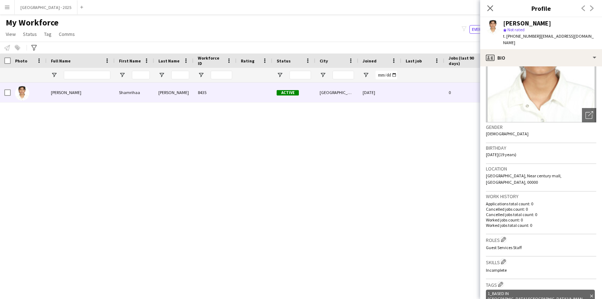
scroll to position [56, 0]
click at [554, 85] on img at bounding box center [541, 70] width 110 height 108
click at [490, 9] on icon at bounding box center [490, 8] width 7 height 7
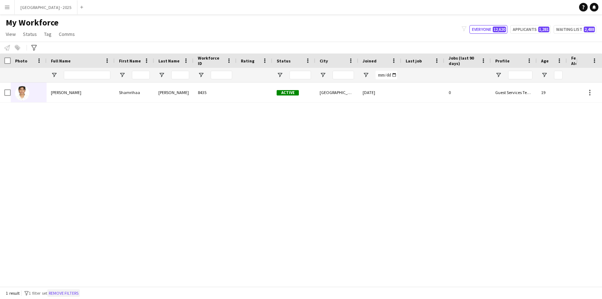
click at [80, 292] on button "Remove filters" at bounding box center [63, 293] width 33 height 8
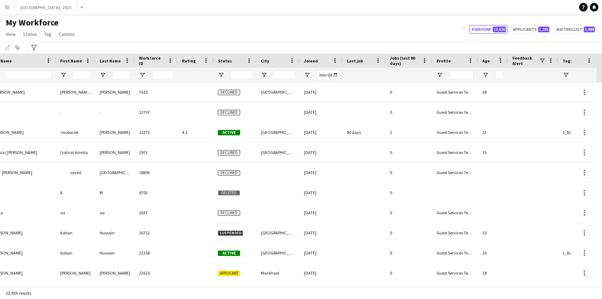
scroll to position [0, 119]
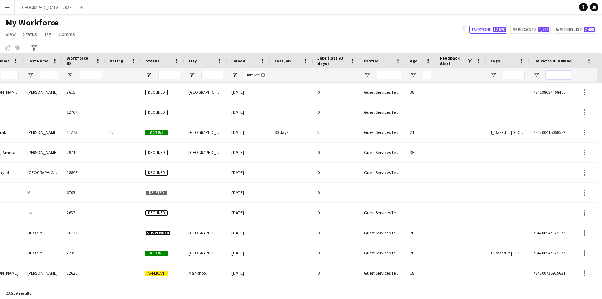
click at [553, 76] on input "Emirates ID Number Filter Input" at bounding box center [571, 75] width 50 height 9
paste input "*******"
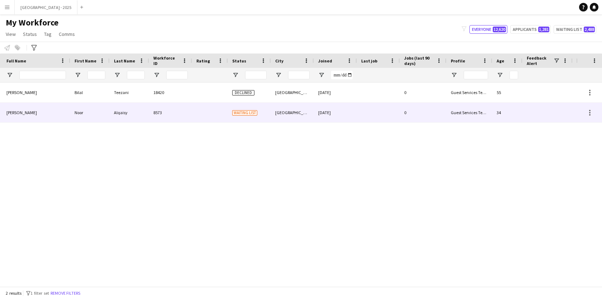
scroll to position [0, 0]
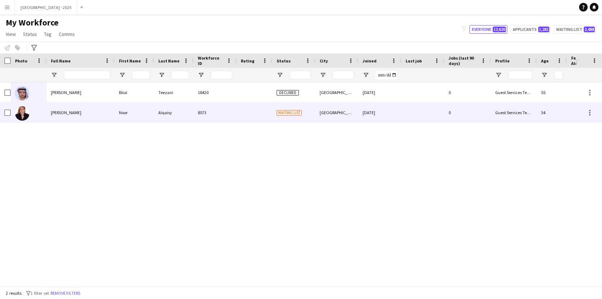
type input "*******"
click at [247, 111] on div at bounding box center [255, 113] width 36 height 20
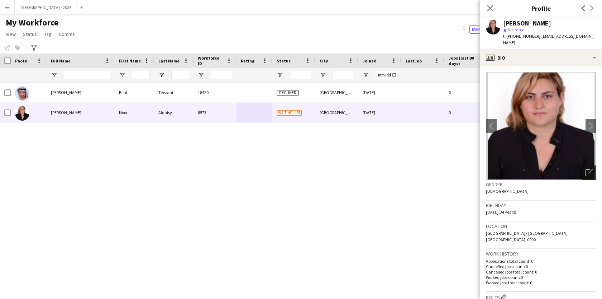
click at [591, 168] on icon "Open photos pop-in" at bounding box center [590, 172] width 8 height 8
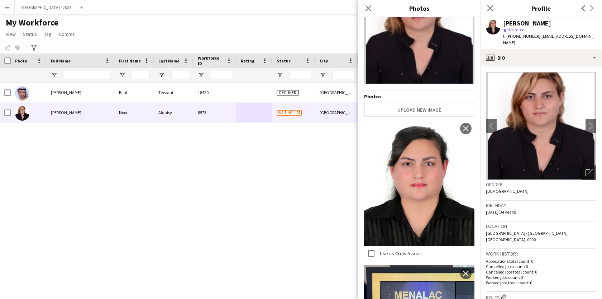
scroll to position [56, 0]
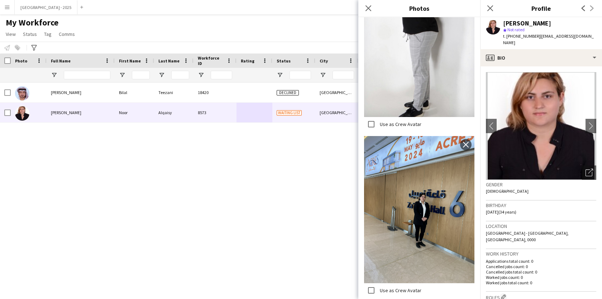
click at [567, 204] on div "Birthday [DEMOGRAPHIC_DATA] (34 years)" at bounding box center [541, 210] width 110 height 21
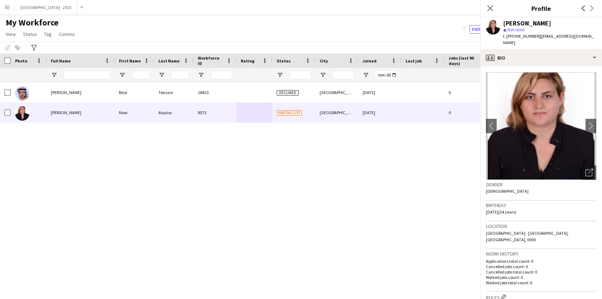
click at [567, 204] on div "Birthday [DEMOGRAPHIC_DATA] (34 years)" at bounding box center [541, 210] width 110 height 21
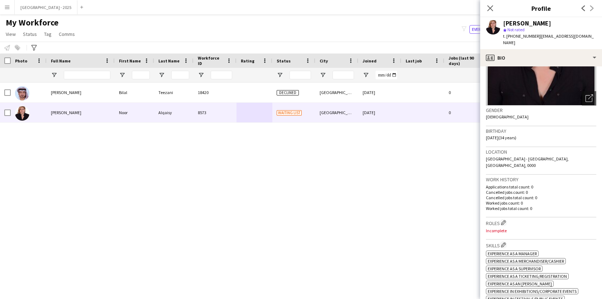
click at [507, 219] on h3 "Roles Edit crew company roles" at bounding box center [541, 223] width 110 height 8
click at [506, 220] on app-icon "Edit crew company roles" at bounding box center [503, 222] width 5 height 5
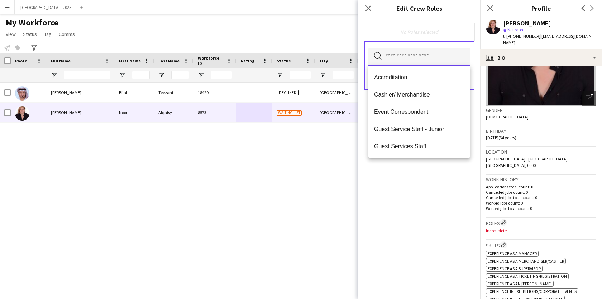
click at [440, 60] on input "text" at bounding box center [419, 57] width 102 height 18
click at [421, 146] on span "Guest Services Staff" at bounding box center [419, 146] width 90 height 7
click at [421, 152] on mat-option "Guest Services Staff - Senior" at bounding box center [419, 146] width 102 height 17
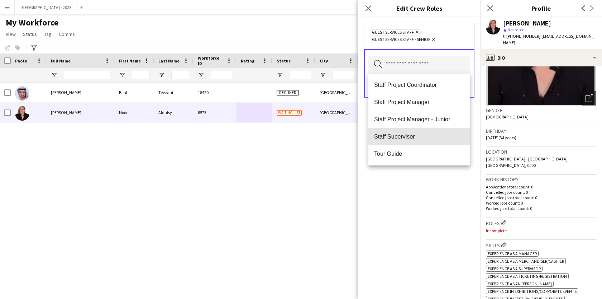
click at [422, 136] on span "Staff Supervisor" at bounding box center [419, 136] width 90 height 7
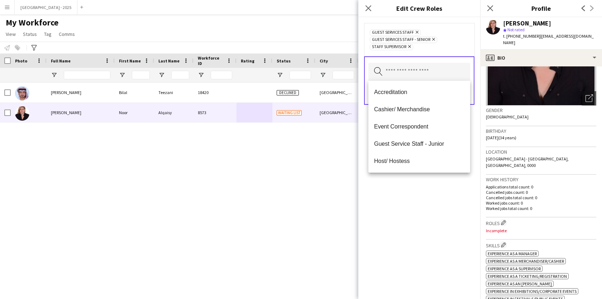
click at [407, 200] on div "Guest Services Staff Remove Guest Services Staff - Senior Remove Staff Supervis…" at bounding box center [419, 157] width 122 height 281
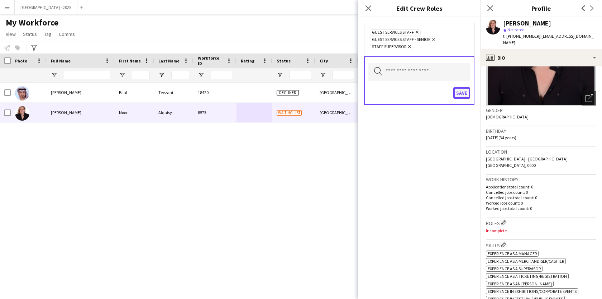
click at [466, 95] on button "Save" at bounding box center [461, 92] width 17 height 11
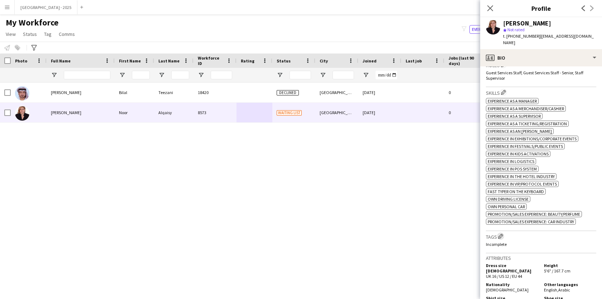
click at [499, 232] on button "Edit crew company tags" at bounding box center [500, 235] width 7 height 7
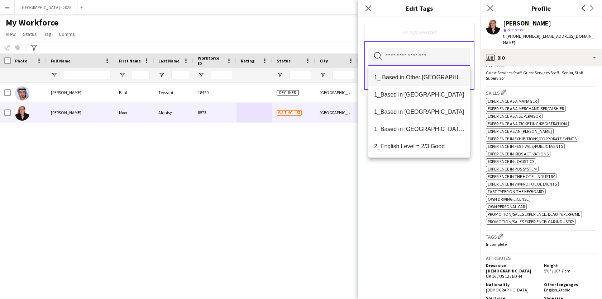
drag, startPoint x: 392, startPoint y: 52, endPoint x: 402, endPoint y: 85, distance: 34.4
click at [396, 63] on input "text" at bounding box center [419, 57] width 102 height 18
click at [414, 128] on span "1_Based in [GEOGRAPHIC_DATA]/[GEOGRAPHIC_DATA]/Ajman" at bounding box center [419, 128] width 90 height 7
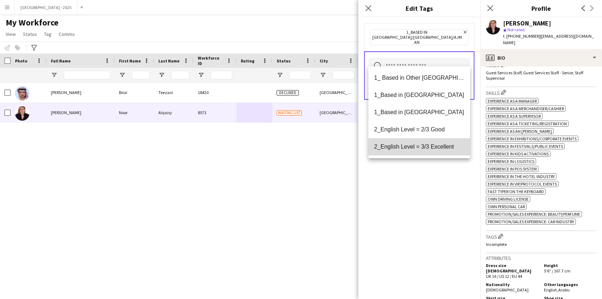
click at [421, 147] on span "2_English Level = 3/3 Excellent" at bounding box center [419, 146] width 90 height 7
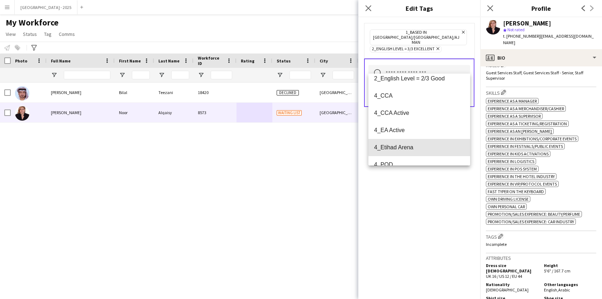
click at [421, 147] on span "4_Etihad Arena" at bounding box center [419, 147] width 90 height 7
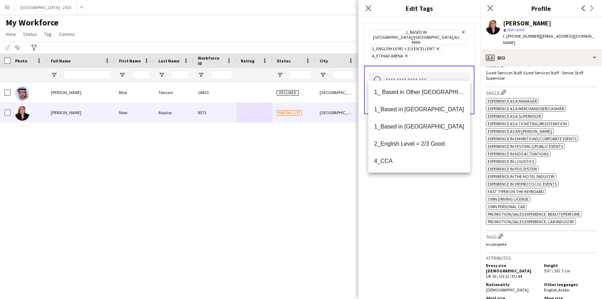
click at [408, 53] on span "4_Etihad Arena Remove" at bounding box center [390, 56] width 40 height 6
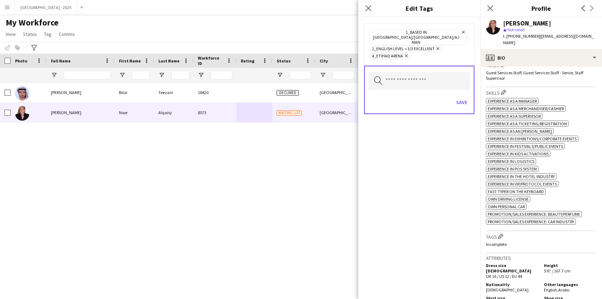
click at [407, 53] on span "4_Etihad Arena Remove" at bounding box center [390, 56] width 40 height 6
click at [405, 53] on icon "Remove" at bounding box center [405, 55] width 5 height 5
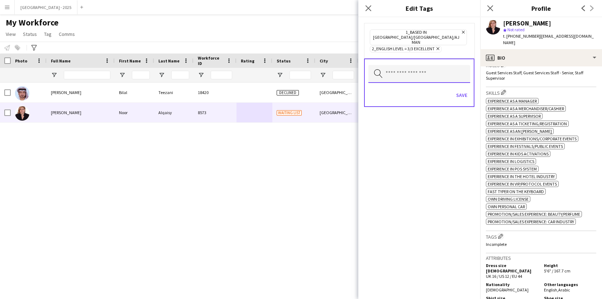
click at [403, 65] on input "text" at bounding box center [419, 74] width 102 height 18
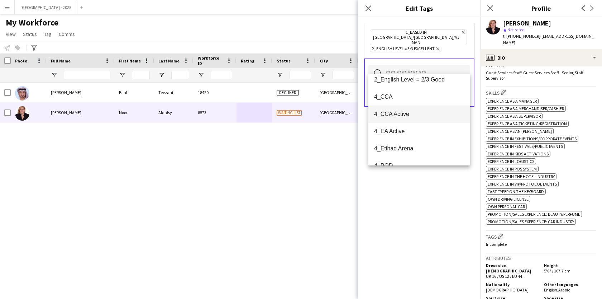
scroll to position [57, 0]
click at [417, 95] on span "4_CCA" at bounding box center [419, 97] width 90 height 7
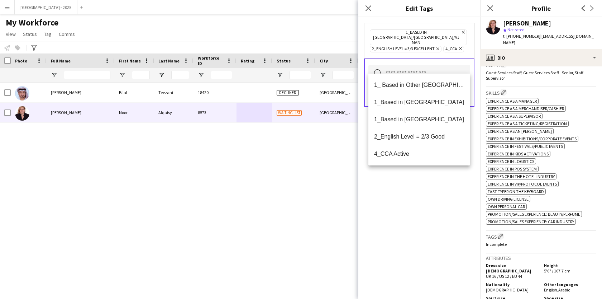
click at [417, 180] on div "1_Based in [GEOGRAPHIC_DATA]/[GEOGRAPHIC_DATA]/Ajman Remove 2_English Level = 3…" at bounding box center [419, 157] width 122 height 281
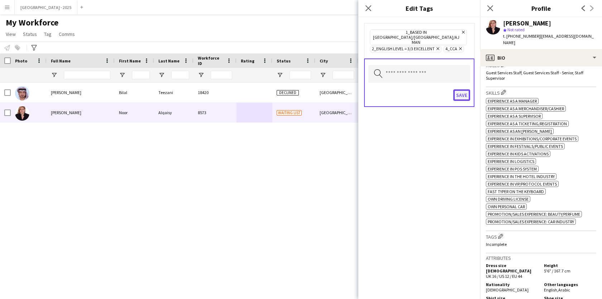
click at [462, 89] on button "Save" at bounding box center [461, 94] width 17 height 11
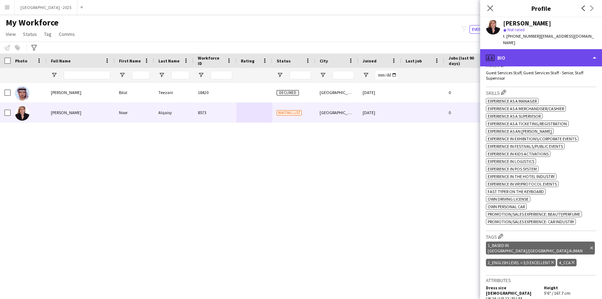
click at [546, 55] on div "profile Bio" at bounding box center [541, 57] width 122 height 17
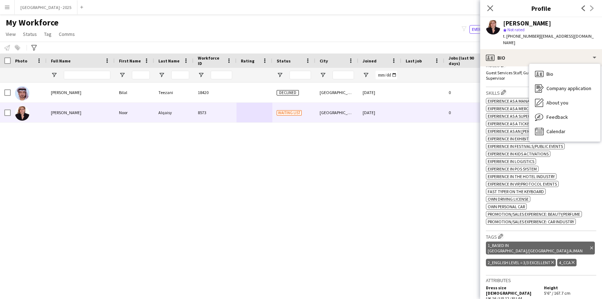
click at [523, 151] on span "Experience in Kids Activations" at bounding box center [518, 153] width 61 height 5
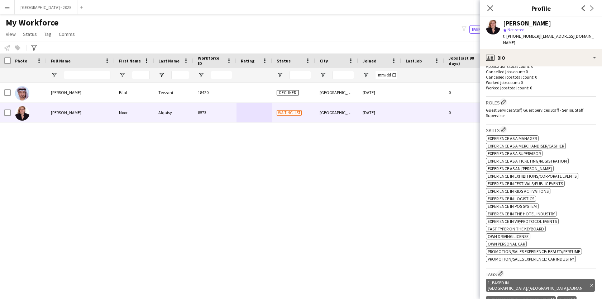
scroll to position [185, 0]
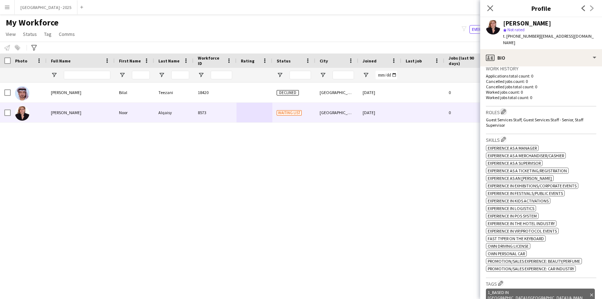
click at [506, 109] on app-icon "Edit crew company roles" at bounding box center [503, 111] width 5 height 5
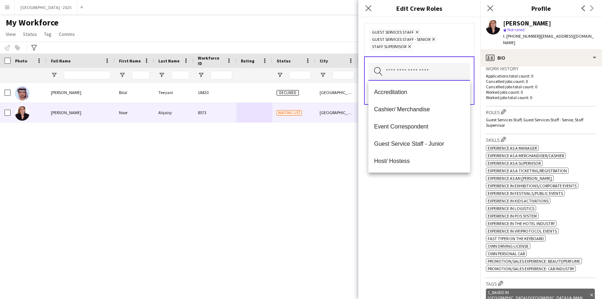
click at [441, 72] on input "text" at bounding box center [419, 72] width 102 height 18
click at [414, 92] on span "Accreditation" at bounding box center [419, 92] width 90 height 7
click at [430, 179] on div "Accreditation Remove Guest Services Staff Remove Guest Services Staff - Senior …" at bounding box center [419, 157] width 122 height 281
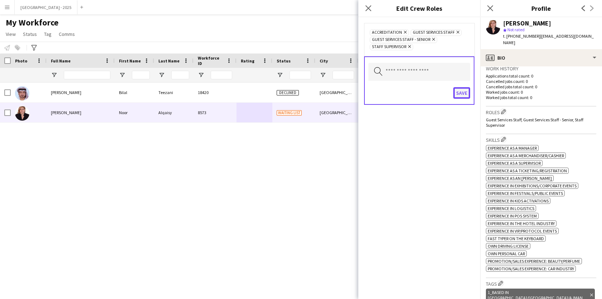
click at [463, 97] on button "Save" at bounding box center [461, 92] width 17 height 11
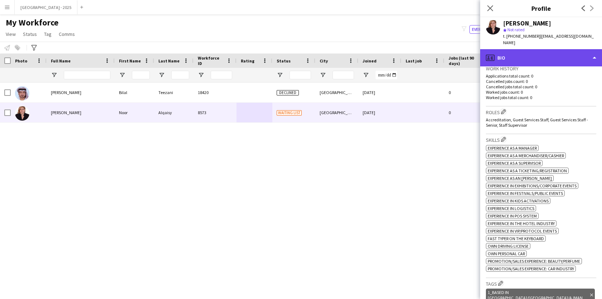
click at [550, 53] on div "profile Bio" at bounding box center [541, 57] width 122 height 17
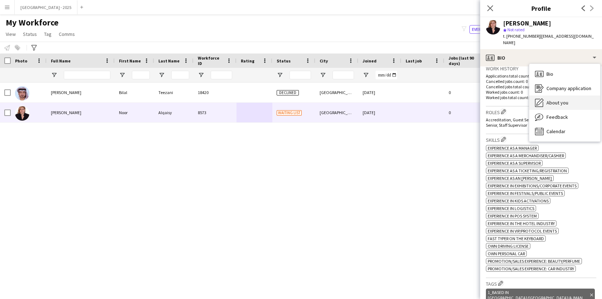
click at [556, 101] on div "About you About you" at bounding box center [564, 102] width 71 height 14
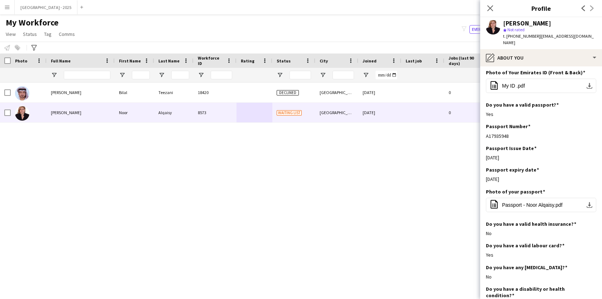
scroll to position [302, 0]
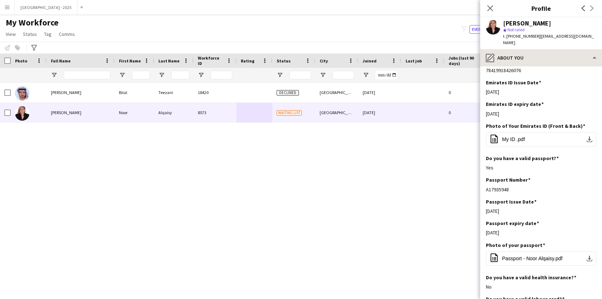
click at [551, 58] on div "pencil4 About you Bio Bio Company application Company application About you Abo…" at bounding box center [541, 173] width 122 height 249
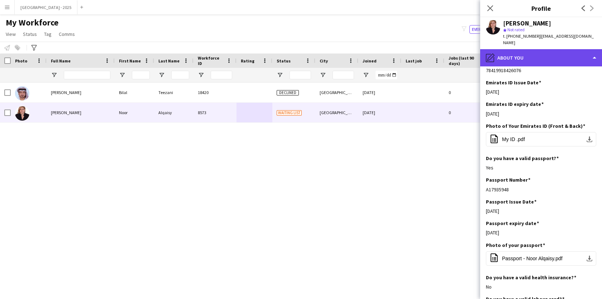
click at [552, 56] on div "pencil4 About you" at bounding box center [541, 57] width 122 height 17
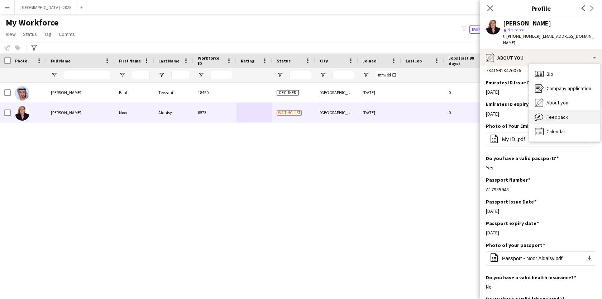
click at [554, 114] on span "Feedback" at bounding box center [558, 117] width 22 height 6
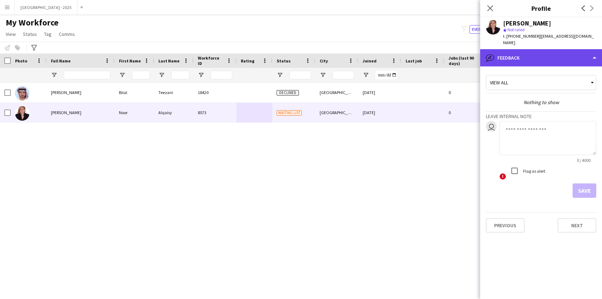
click at [542, 56] on div "bubble-pencil Feedback" at bounding box center [541, 57] width 122 height 17
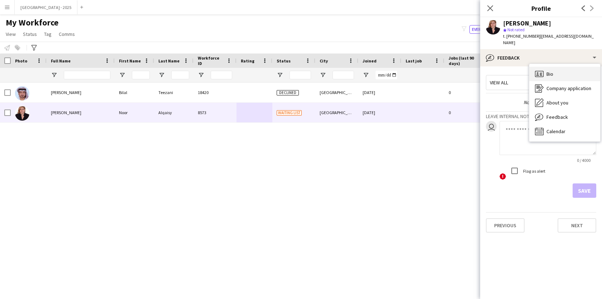
click at [556, 69] on div "Bio Bio" at bounding box center [564, 74] width 71 height 14
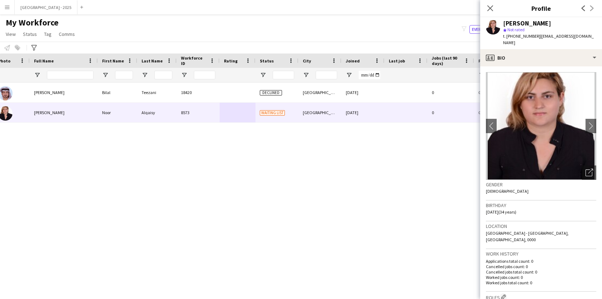
scroll to position [0, 28]
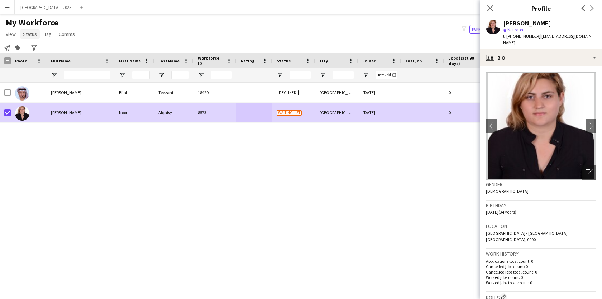
click at [30, 37] on span "Status" at bounding box center [30, 34] width 14 height 6
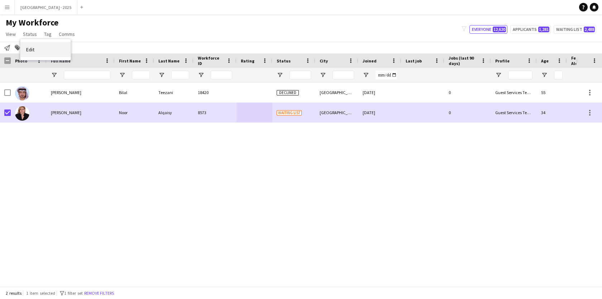
click at [35, 49] on link "Edit" at bounding box center [45, 49] width 50 height 15
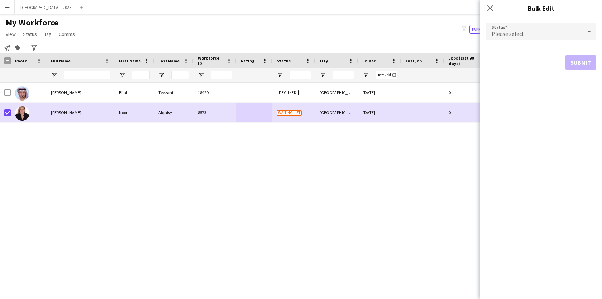
click at [533, 31] on div "Please select" at bounding box center [534, 31] width 96 height 17
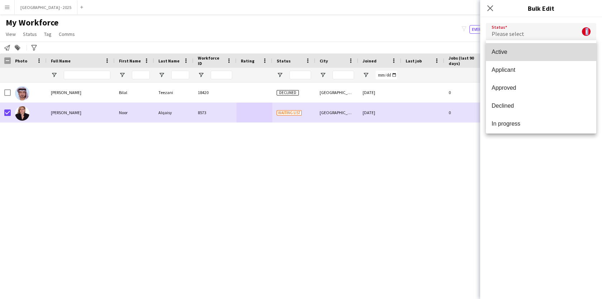
click at [531, 55] on span "Active" at bounding box center [541, 51] width 99 height 7
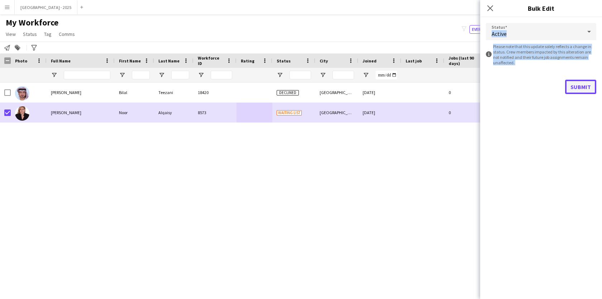
click at [587, 85] on button "Submit" at bounding box center [580, 87] width 31 height 14
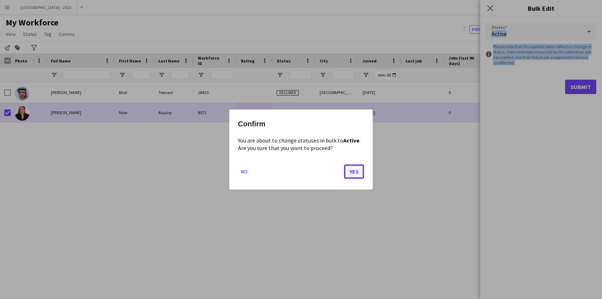
click at [353, 171] on button "Yes" at bounding box center [354, 171] width 20 height 14
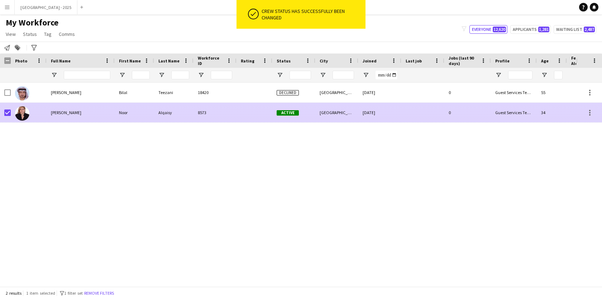
click at [434, 119] on div at bounding box center [422, 113] width 43 height 20
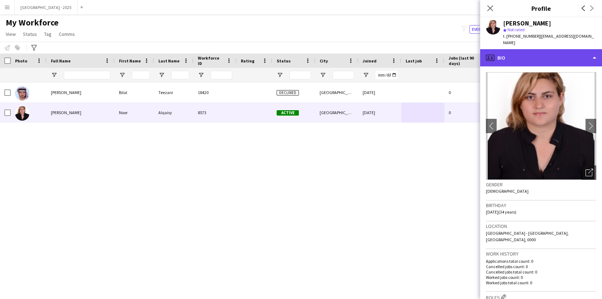
click at [515, 49] on div "profile Bio" at bounding box center [541, 57] width 122 height 17
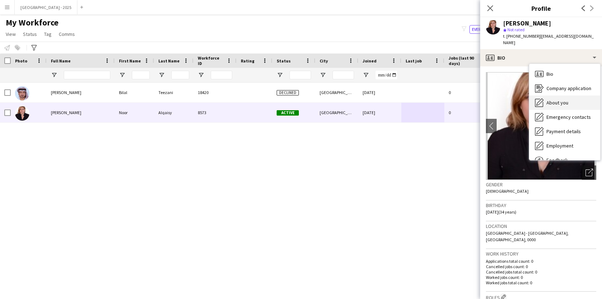
click at [553, 99] on span "About you" at bounding box center [558, 102] width 22 height 6
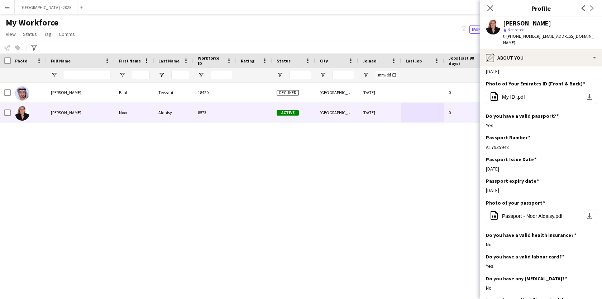
scroll to position [347, 0]
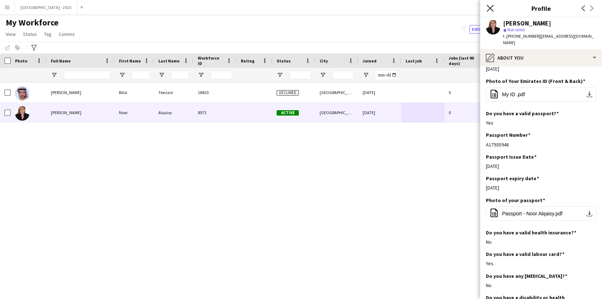
click at [489, 10] on icon "Close pop-in" at bounding box center [490, 8] width 7 height 7
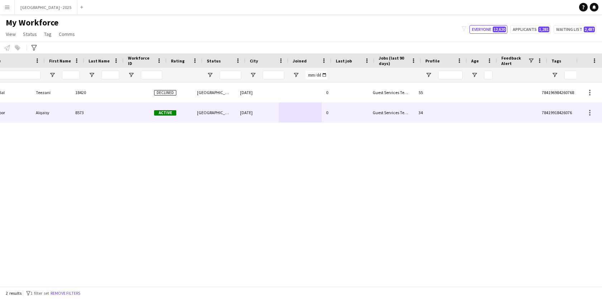
scroll to position [0, 156]
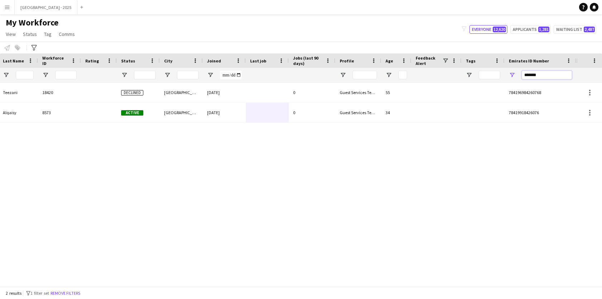
click at [557, 72] on input "*******" at bounding box center [547, 75] width 50 height 9
paste input "Emirates ID Number Filter Input"
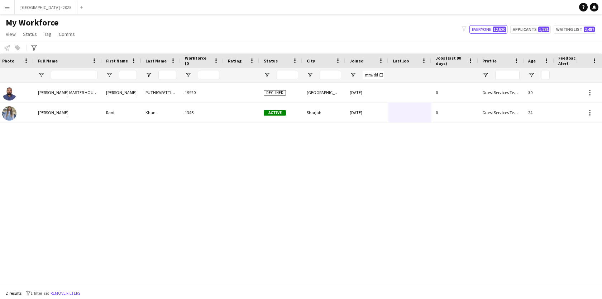
scroll to position [0, 0]
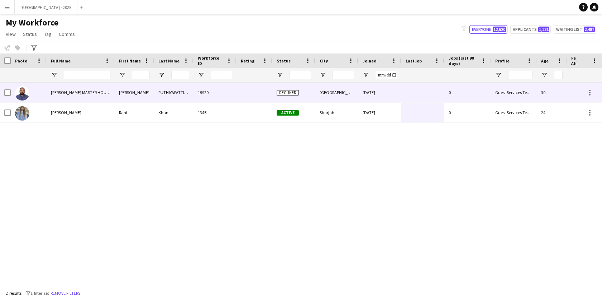
type input "*******"
click at [311, 83] on div "Declined" at bounding box center [293, 92] width 43 height 20
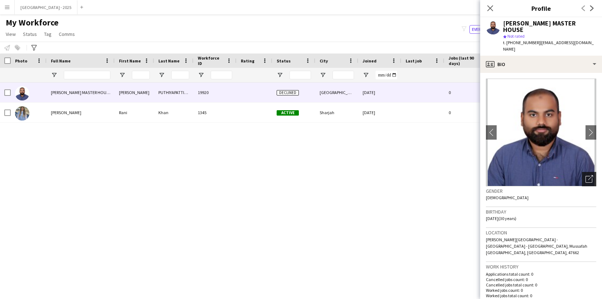
click at [592, 179] on icon at bounding box center [589, 179] width 7 height 7
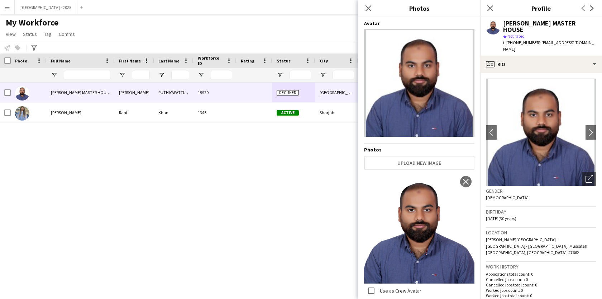
click at [576, 175] on img at bounding box center [541, 132] width 110 height 108
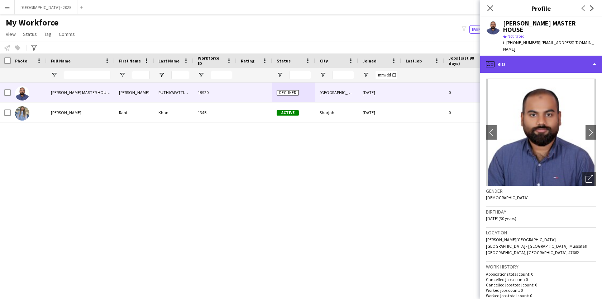
click at [555, 68] on div "profile Bio" at bounding box center [541, 64] width 122 height 17
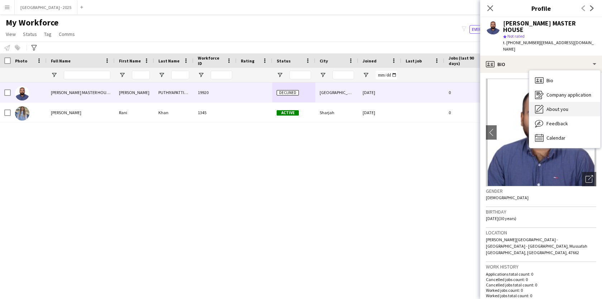
click at [573, 108] on div "About you About you" at bounding box center [564, 109] width 71 height 14
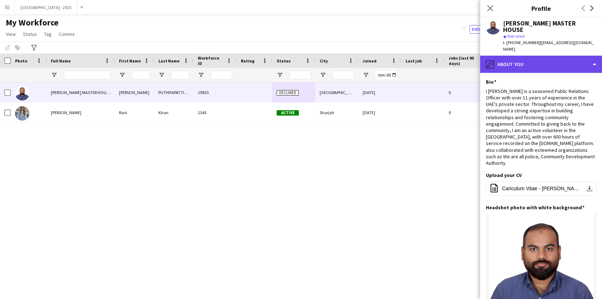
click at [548, 68] on div "pencil4 About you" at bounding box center [541, 64] width 122 height 17
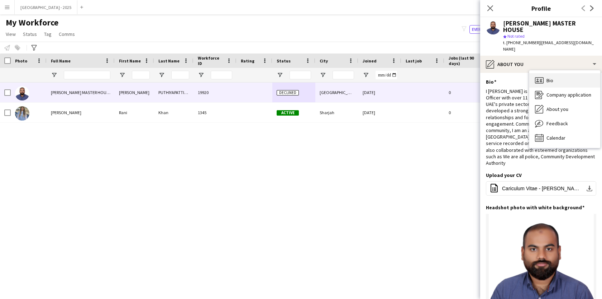
click at [563, 80] on div "Bio Bio" at bounding box center [564, 80] width 71 height 14
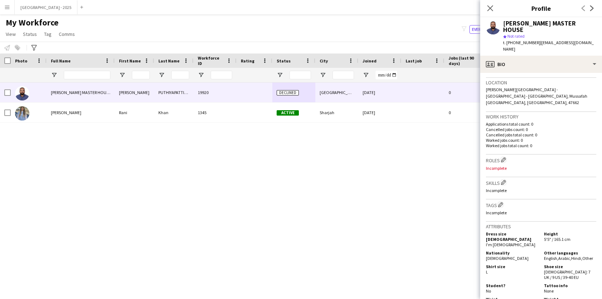
scroll to position [171, 0]
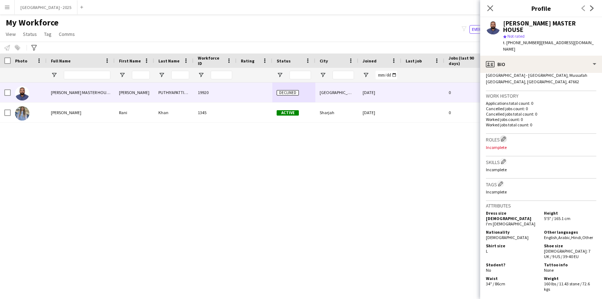
click at [505, 136] on app-icon "Edit crew company roles" at bounding box center [503, 138] width 5 height 5
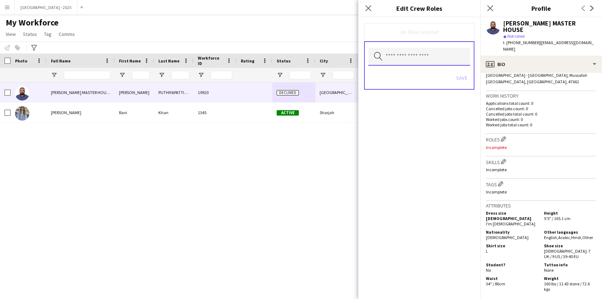
click at [425, 62] on input "text" at bounding box center [419, 57] width 102 height 18
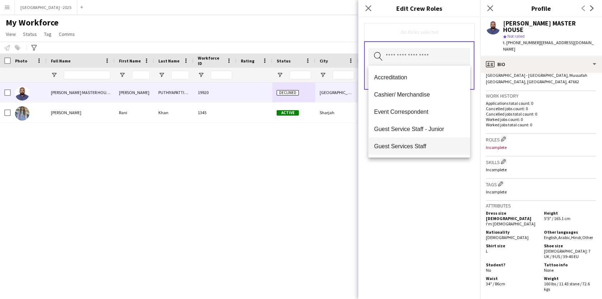
click at [413, 143] on span "Guest Services Staff" at bounding box center [419, 146] width 90 height 7
click at [392, 190] on div "Guest Services Staff Remove Search by role type Save" at bounding box center [419, 157] width 122 height 281
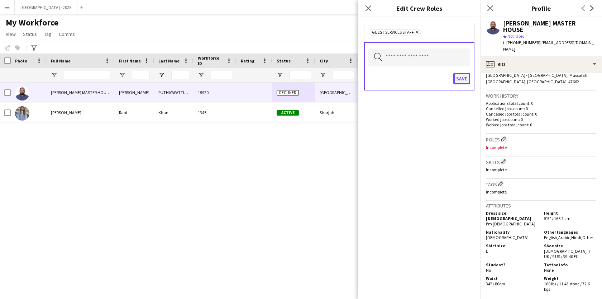
click at [466, 82] on button "Save" at bounding box center [461, 78] width 17 height 11
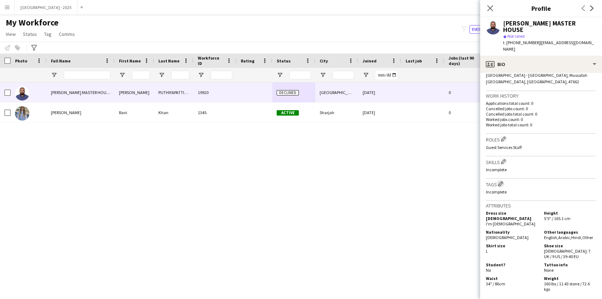
click at [503, 181] on app-icon "Edit crew company tags" at bounding box center [500, 183] width 5 height 5
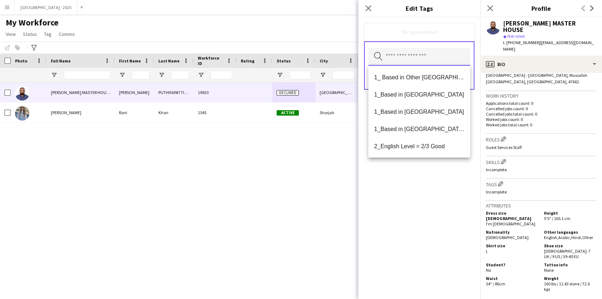
click at [451, 62] on input "text" at bounding box center [419, 57] width 102 height 18
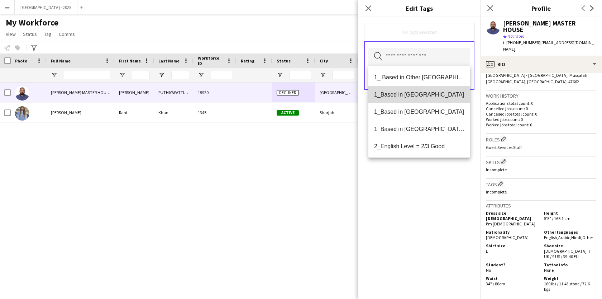
click at [436, 94] on span "1_Based in [GEOGRAPHIC_DATA]" at bounding box center [419, 94] width 90 height 7
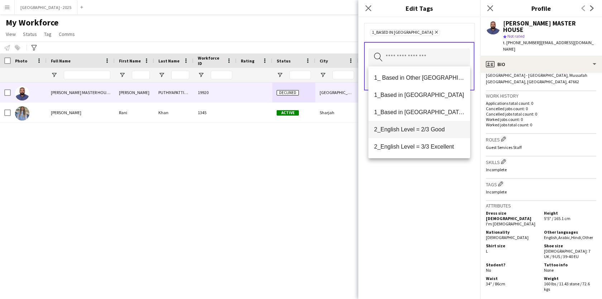
click at [430, 127] on span "2_English Level = 2/3 Good" at bounding box center [419, 129] width 90 height 7
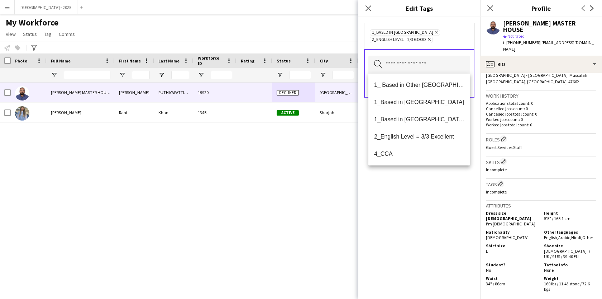
click at [423, 176] on div "1_Based in [GEOGRAPHIC_DATA] Remove 2_English Level = 2/3 Good Remove Search by…" at bounding box center [419, 157] width 122 height 281
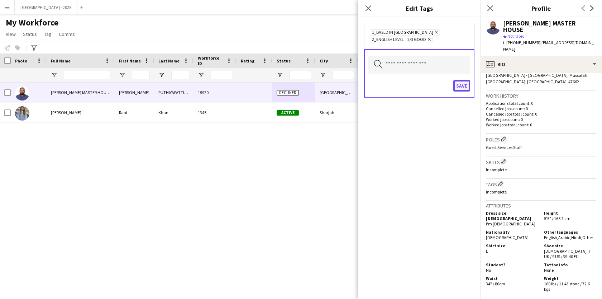
click at [463, 84] on button "Save" at bounding box center [461, 85] width 17 height 11
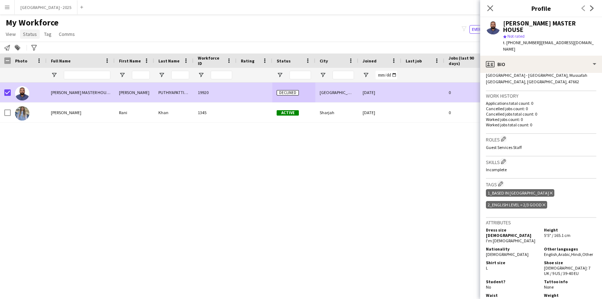
click at [29, 36] on span "Status" at bounding box center [30, 34] width 14 height 6
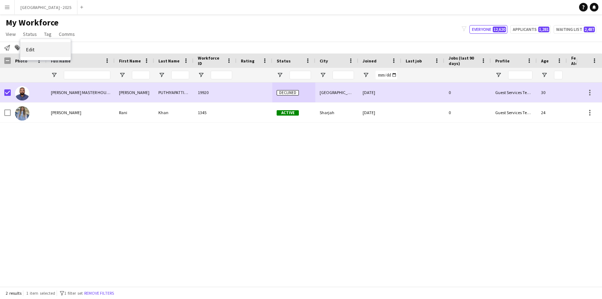
click at [49, 48] on link "Edit" at bounding box center [45, 49] width 50 height 15
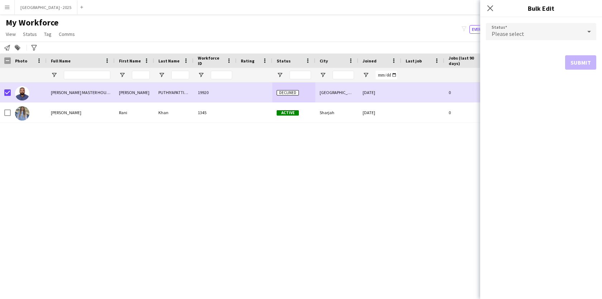
click at [504, 29] on div "Please select" at bounding box center [534, 31] width 96 height 17
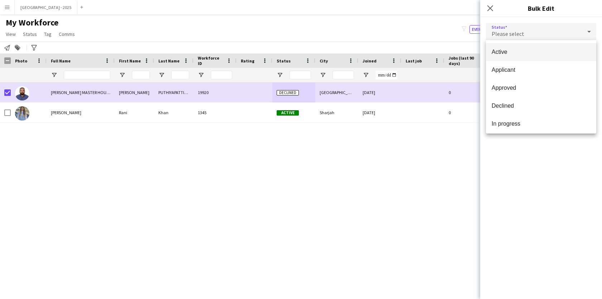
click at [510, 51] on span "Active" at bounding box center [541, 51] width 99 height 7
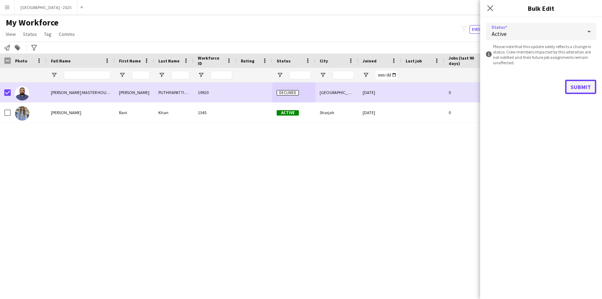
click at [584, 86] on button "Submit" at bounding box center [580, 87] width 31 height 14
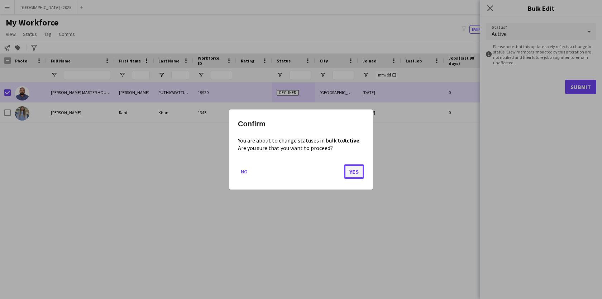
click at [360, 173] on button "Yes" at bounding box center [354, 171] width 20 height 14
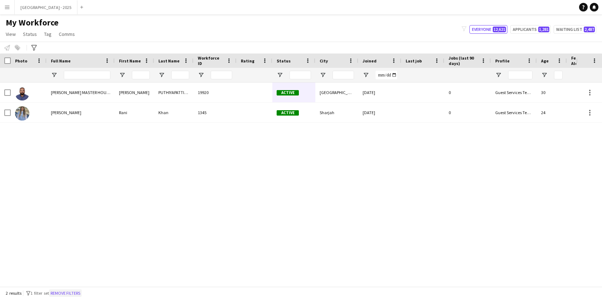
click at [77, 293] on button "Remove filters" at bounding box center [65, 293] width 33 height 8
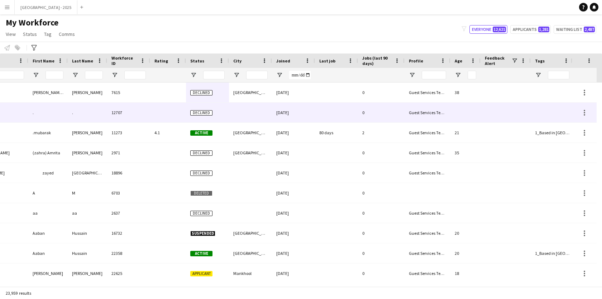
scroll to position [0, 161]
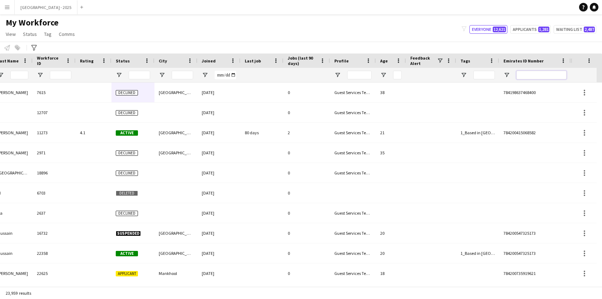
click at [531, 75] on input "Emirates ID Number Filter Input" at bounding box center [541, 75] width 50 height 9
paste input "********"
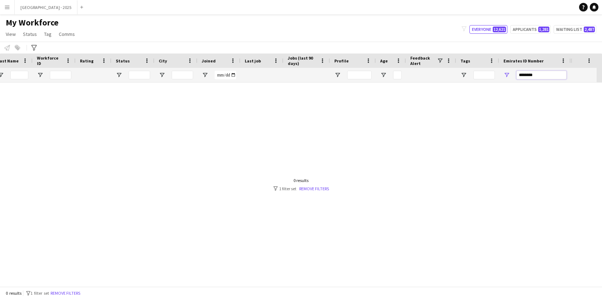
scroll to position [0, 156]
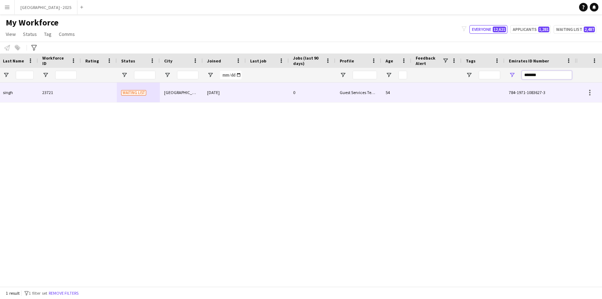
type input "*******"
click at [375, 92] on div "Guest Services Team" at bounding box center [358, 92] width 46 height 20
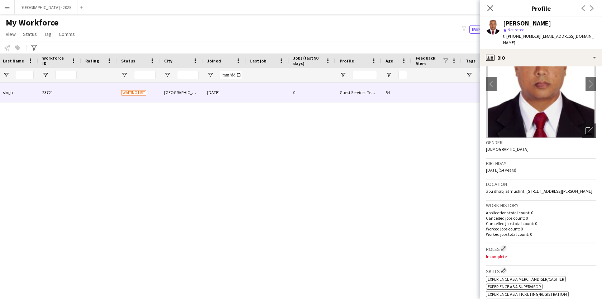
scroll to position [0, 0]
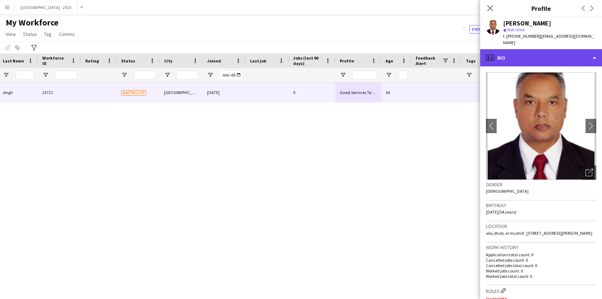
click at [543, 56] on div "profile Bio" at bounding box center [541, 57] width 122 height 17
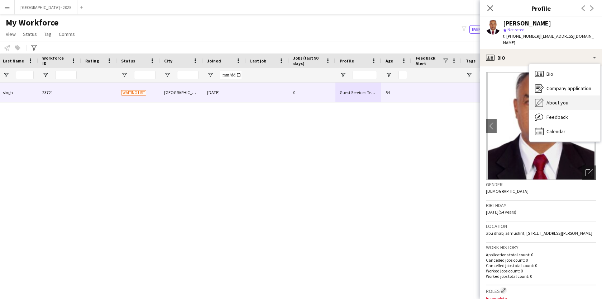
click at [548, 99] on span "About you" at bounding box center [558, 102] width 22 height 6
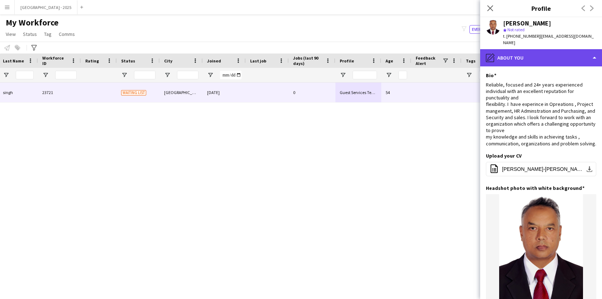
click at [556, 53] on div "pencil4 About you" at bounding box center [541, 57] width 122 height 17
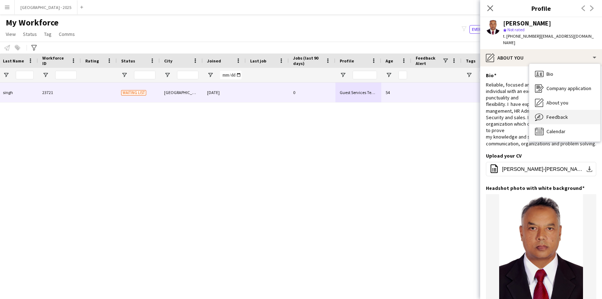
click at [556, 113] on div "Feedback Feedback" at bounding box center [564, 117] width 71 height 14
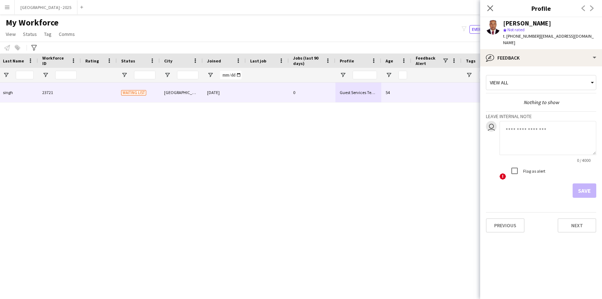
click at [542, 123] on textarea at bounding box center [548, 138] width 97 height 34
type textarea "**********"
click at [581, 183] on button "Save" at bounding box center [585, 190] width 24 height 14
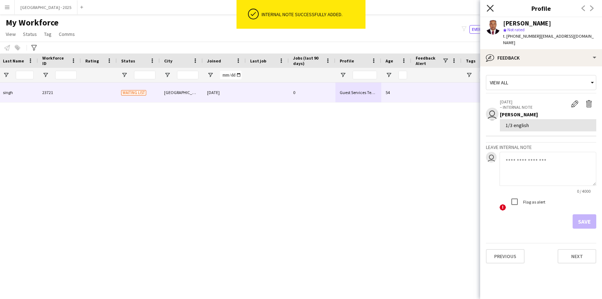
click at [487, 9] on icon "Close pop-in" at bounding box center [490, 8] width 7 height 7
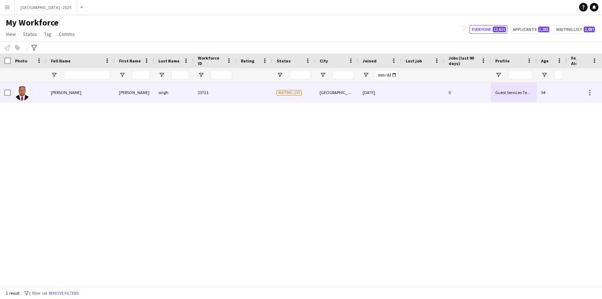
click at [7, 89] on div at bounding box center [7, 92] width 6 height 20
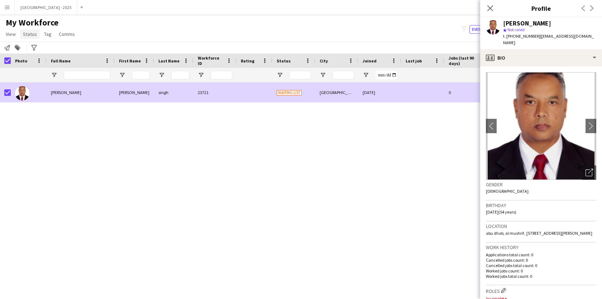
click at [28, 34] on span "Status" at bounding box center [30, 34] width 14 height 6
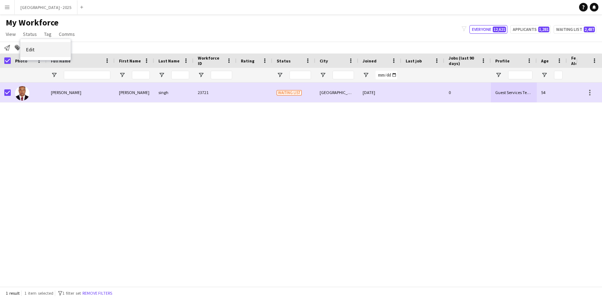
click at [33, 47] on span "Edit" at bounding box center [30, 49] width 8 height 6
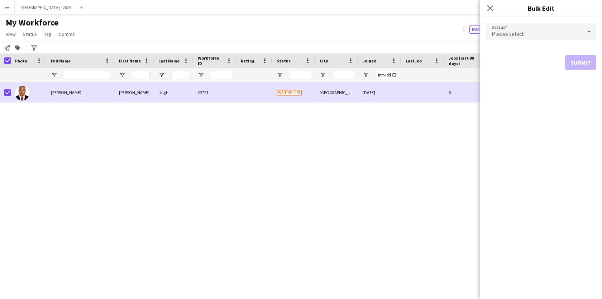
click at [514, 32] on span "Please select" at bounding box center [508, 33] width 33 height 7
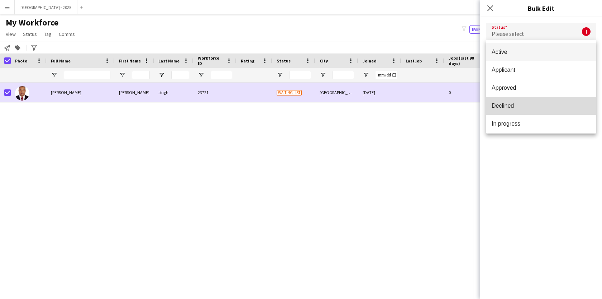
click at [512, 114] on mat-option "Declined" at bounding box center [541, 106] width 110 height 18
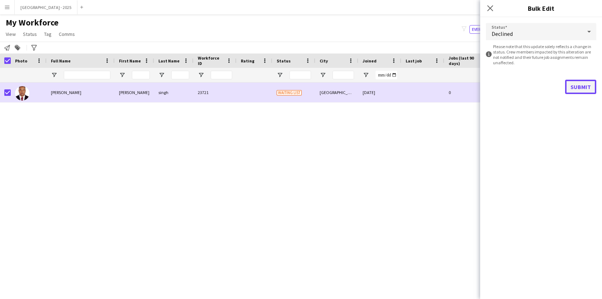
click at [584, 85] on button "Submit" at bounding box center [580, 87] width 31 height 14
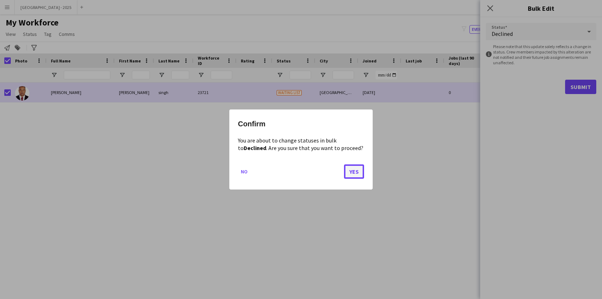
click at [360, 167] on button "Yes" at bounding box center [354, 171] width 20 height 14
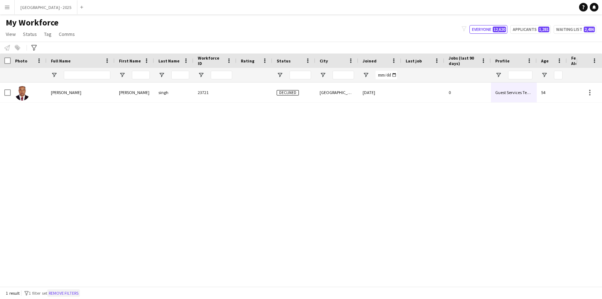
click at [75, 292] on button "Remove filters" at bounding box center [63, 293] width 33 height 8
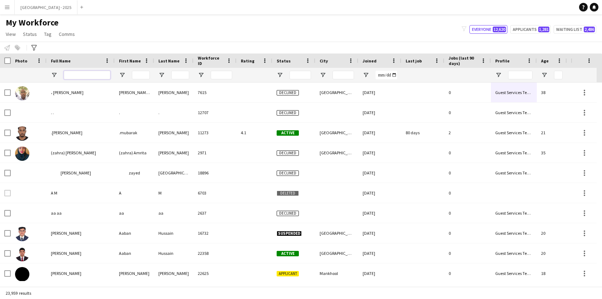
click at [78, 74] on input "Full Name Filter Input" at bounding box center [87, 75] width 47 height 9
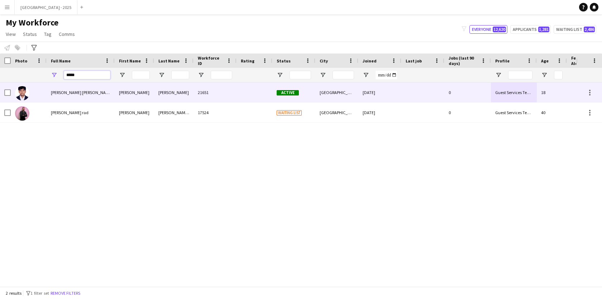
type input "*****"
click at [77, 100] on div "[PERSON_NAME] [PERSON_NAME]" at bounding box center [81, 92] width 68 height 20
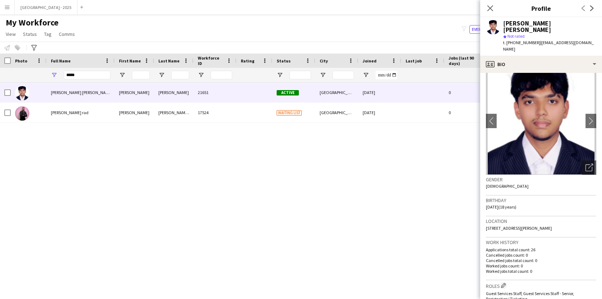
scroll to position [13, 0]
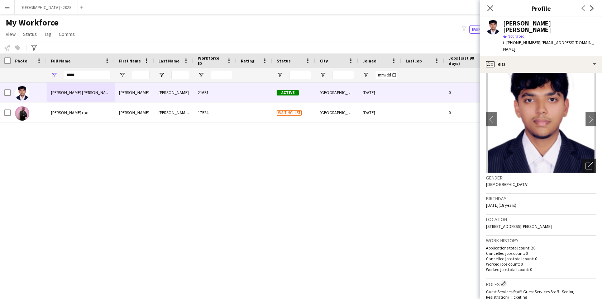
click at [595, 158] on div "Open photos pop-in" at bounding box center [589, 165] width 14 height 14
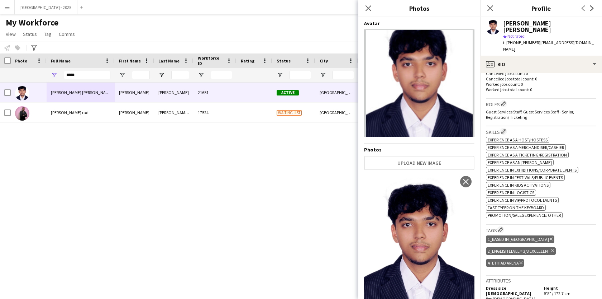
scroll to position [253, 0]
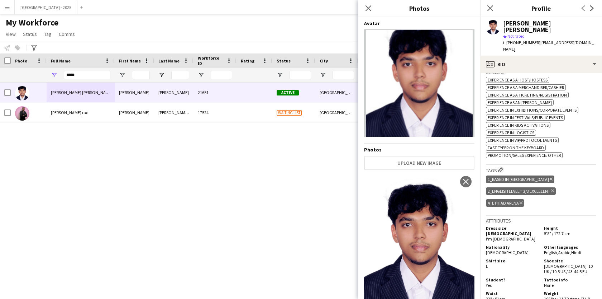
click at [552, 166] on h3 "Tags Edit crew company tags" at bounding box center [541, 170] width 110 height 8
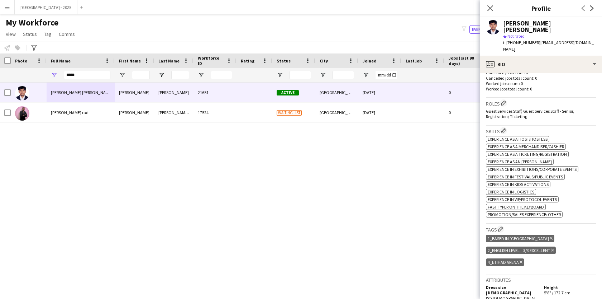
scroll to position [186, 0]
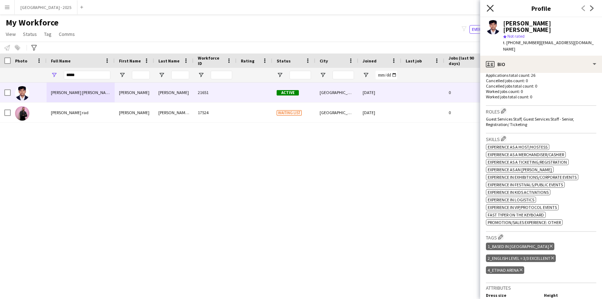
click at [491, 9] on icon "Close pop-in" at bounding box center [490, 8] width 7 height 7
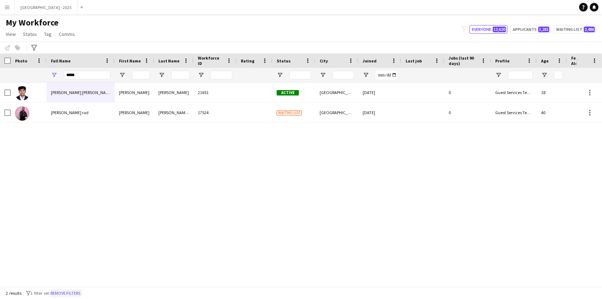
click at [72, 294] on button "Remove filters" at bounding box center [65, 293] width 33 height 8
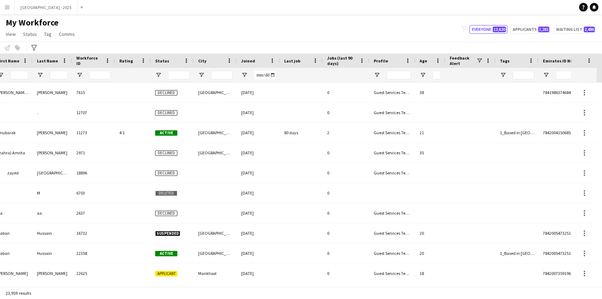
scroll to position [0, 157]
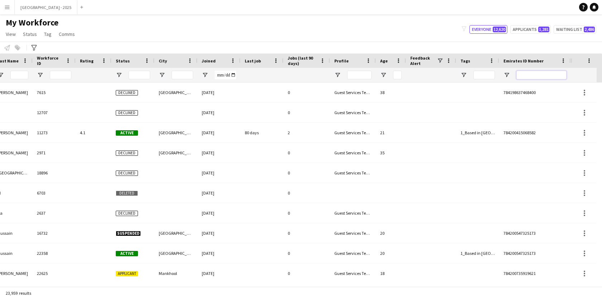
click at [539, 72] on input "Emirates ID Number Filter Input" at bounding box center [541, 75] width 50 height 9
paste input "*******"
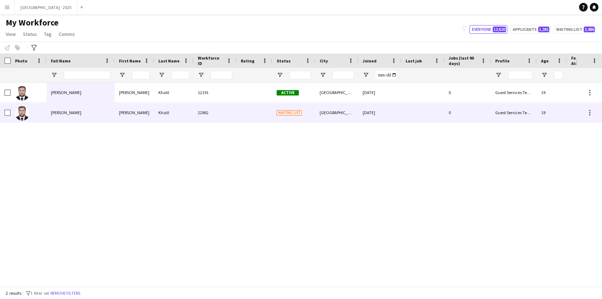
type input "*******"
click at [309, 121] on div "Waiting list" at bounding box center [293, 113] width 43 height 20
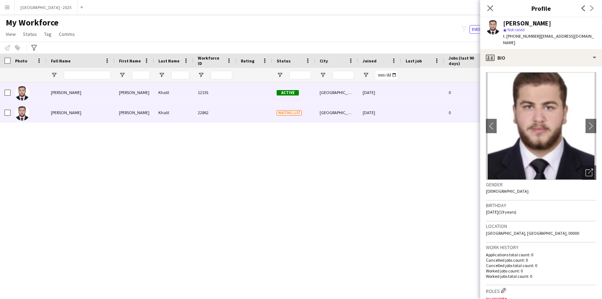
click at [415, 93] on div at bounding box center [422, 92] width 43 height 20
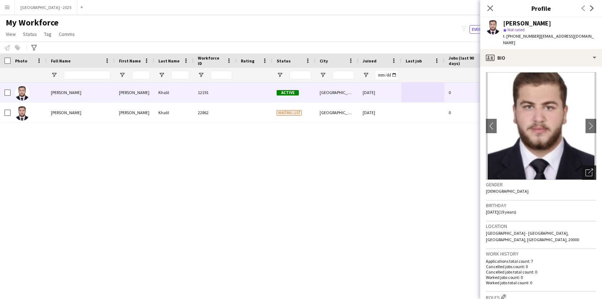
click at [590, 168] on icon "Open photos pop-in" at bounding box center [590, 172] width 8 height 8
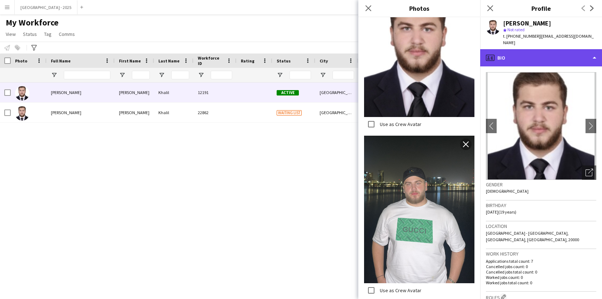
click at [512, 54] on div "profile Bio" at bounding box center [541, 57] width 122 height 17
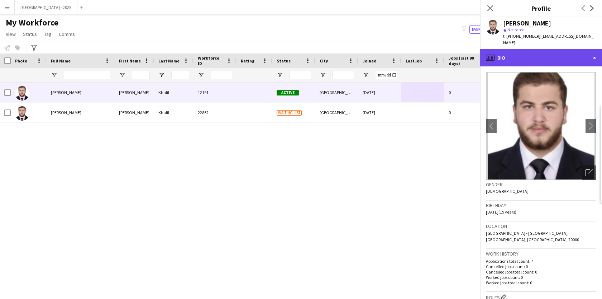
click at [512, 54] on div "profile Bio" at bounding box center [541, 57] width 122 height 17
click at [532, 49] on div "profile Bio" at bounding box center [541, 57] width 122 height 17
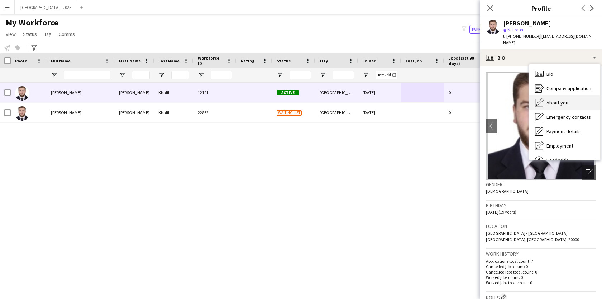
click at [564, 99] on span "About you" at bounding box center [558, 102] width 22 height 6
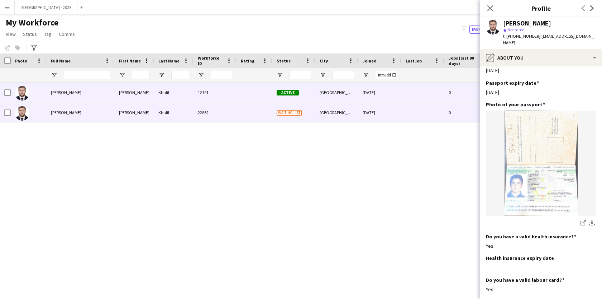
click at [446, 117] on div "0" at bounding box center [467, 113] width 47 height 20
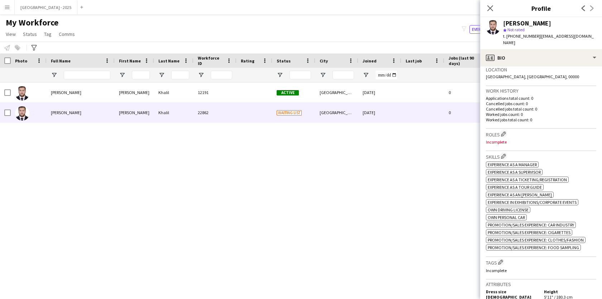
scroll to position [154, 0]
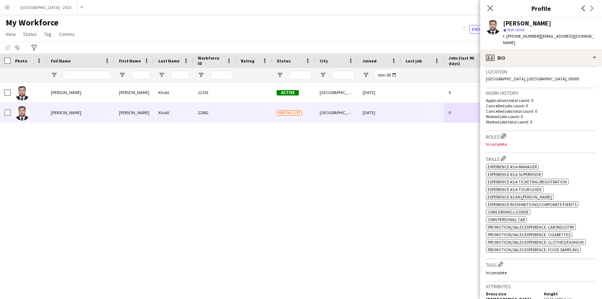
click at [504, 133] on app-icon "Edit crew company roles" at bounding box center [503, 135] width 5 height 5
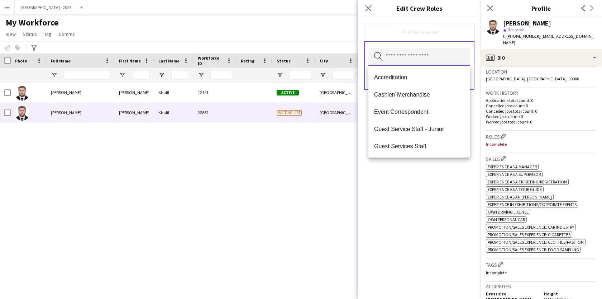
click at [434, 55] on input "text" at bounding box center [419, 57] width 102 height 18
click at [429, 144] on span "Guest Services Staff" at bounding box center [419, 146] width 90 height 7
click at [538, 132] on h3 "Roles Edit crew company roles" at bounding box center [541, 136] width 110 height 8
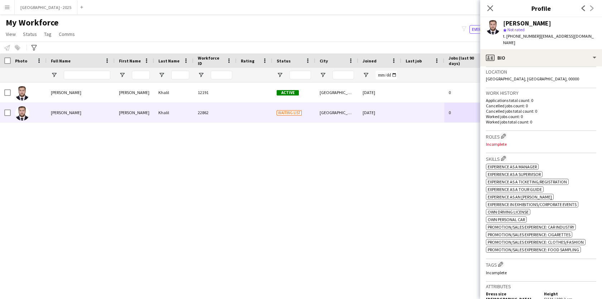
click at [505, 131] on div "Roles Edit crew company roles Incomplete" at bounding box center [541, 142] width 110 height 22
click at [505, 133] on app-icon "Edit crew company roles" at bounding box center [503, 135] width 5 height 5
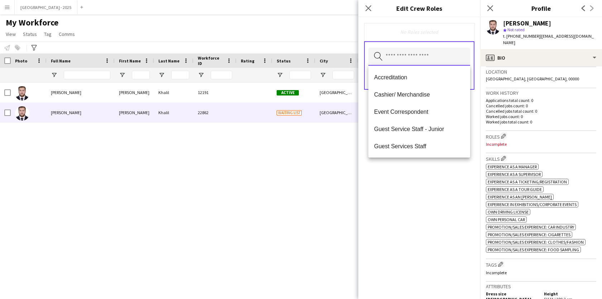
click at [441, 65] on input "text" at bounding box center [419, 57] width 102 height 18
click at [431, 143] on span "Guest Services Staff" at bounding box center [419, 146] width 90 height 7
click at [455, 165] on div "Guest Services Staff Remove Search by role type Save" at bounding box center [419, 157] width 122 height 281
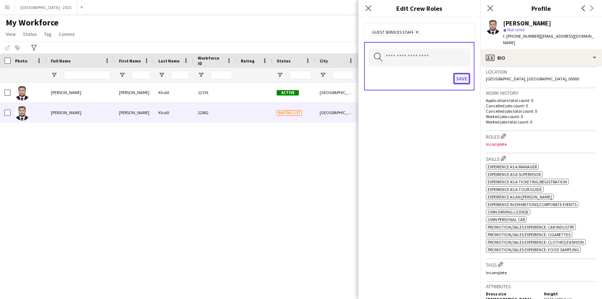
click at [459, 76] on button "Save" at bounding box center [461, 78] width 17 height 11
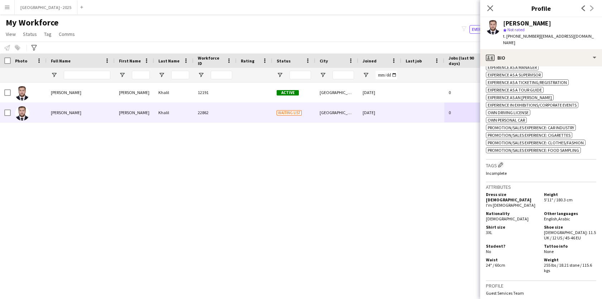
scroll to position [258, 0]
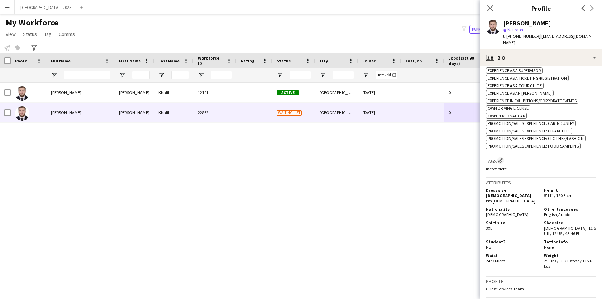
click at [498, 161] on h3 "Tags Edit crew company tags" at bounding box center [541, 161] width 110 height 8
click at [500, 159] on app-icon "Edit crew company tags" at bounding box center [500, 160] width 5 height 5
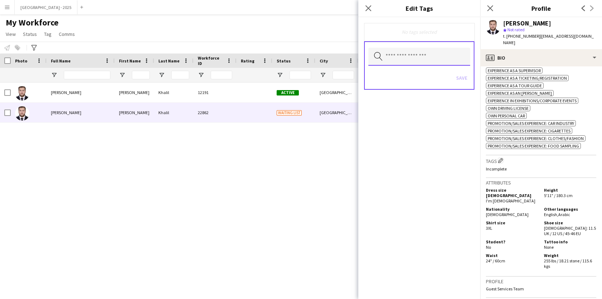
click at [412, 63] on input "text" at bounding box center [419, 57] width 102 height 18
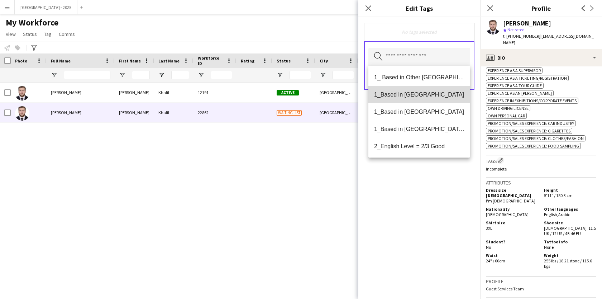
click at [410, 96] on span "1_Based in [GEOGRAPHIC_DATA]" at bounding box center [419, 94] width 90 height 7
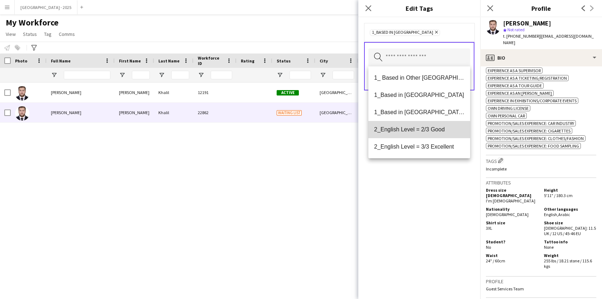
click at [420, 126] on span "2_English Level = 2/3 Good" at bounding box center [419, 129] width 90 height 7
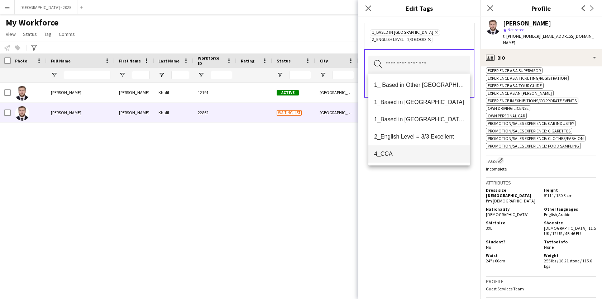
click at [418, 157] on mat-option "4_CCA" at bounding box center [419, 153] width 102 height 17
click at [416, 205] on div "1_Based in [GEOGRAPHIC_DATA] Remove 2_English Level = 2/3 Good Remove 4_CCA Rem…" at bounding box center [419, 157] width 122 height 281
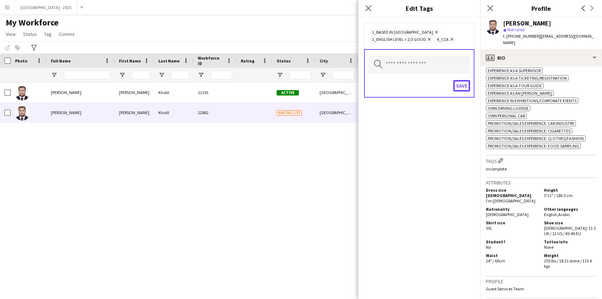
click at [454, 85] on button "Save" at bounding box center [461, 85] width 17 height 11
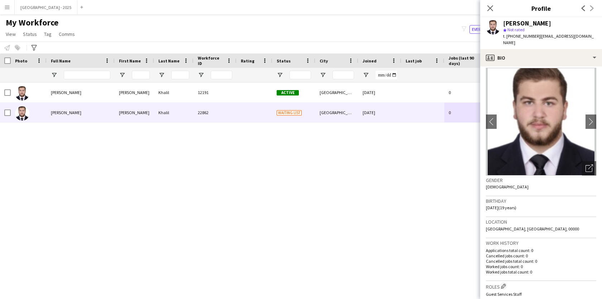
scroll to position [5, 0]
click at [590, 163] on icon "Open photos pop-in" at bounding box center [590, 167] width 8 height 8
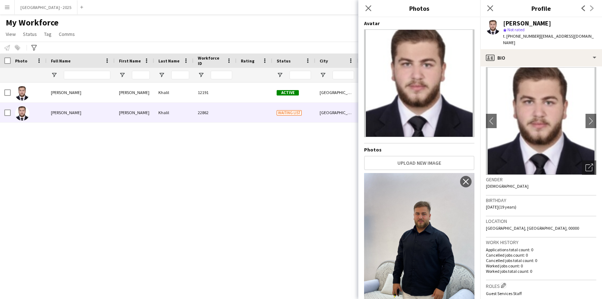
click at [513, 197] on h3 "Birthday" at bounding box center [541, 200] width 110 height 6
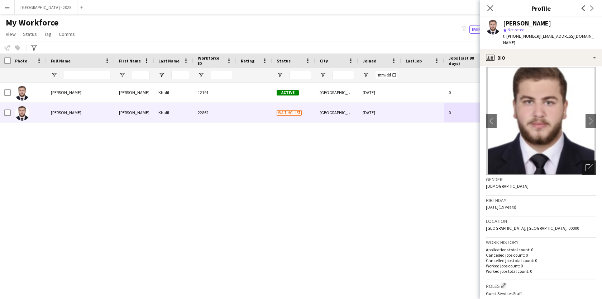
click at [592, 163] on icon "Open photos pop-in" at bounding box center [590, 167] width 8 height 8
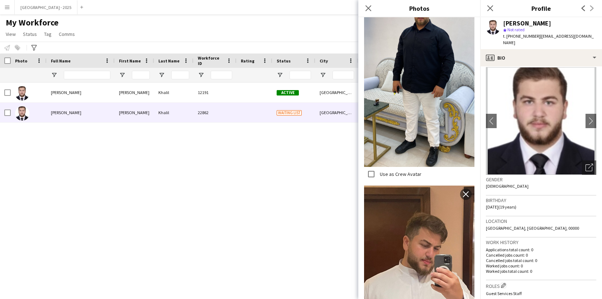
scroll to position [301, 0]
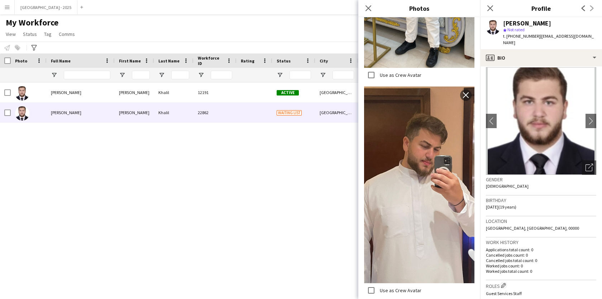
click at [517, 197] on h3 "Birthday" at bounding box center [541, 200] width 110 height 6
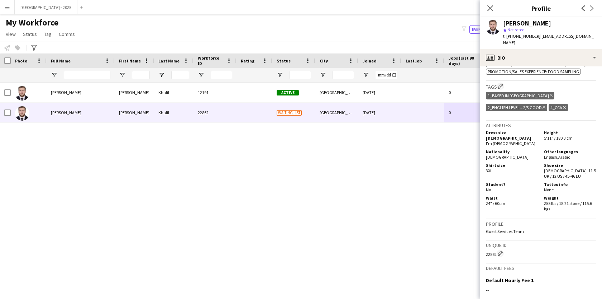
scroll to position [342, 0]
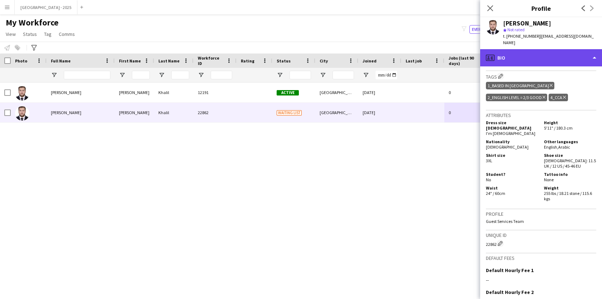
click at [530, 52] on div "profile Bio" at bounding box center [541, 57] width 122 height 17
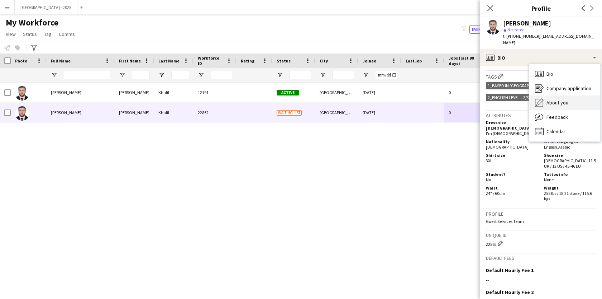
click at [548, 99] on div "About you About you" at bounding box center [564, 102] width 71 height 14
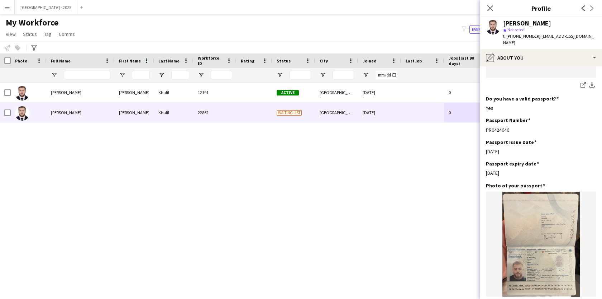
scroll to position [552, 0]
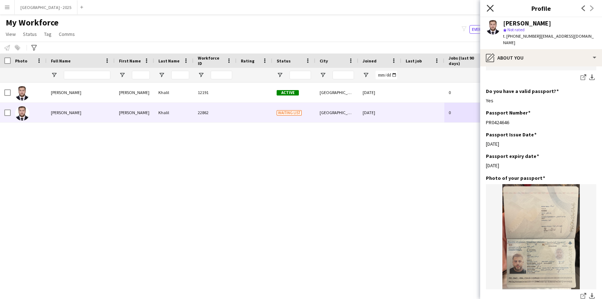
click at [492, 10] on icon at bounding box center [490, 8] width 7 height 7
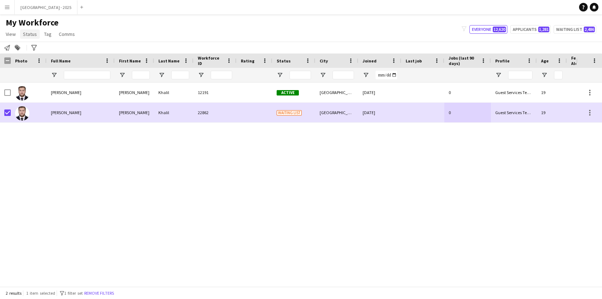
click at [27, 35] on span "Status" at bounding box center [30, 34] width 14 height 6
click at [37, 50] on link "Edit" at bounding box center [45, 49] width 50 height 15
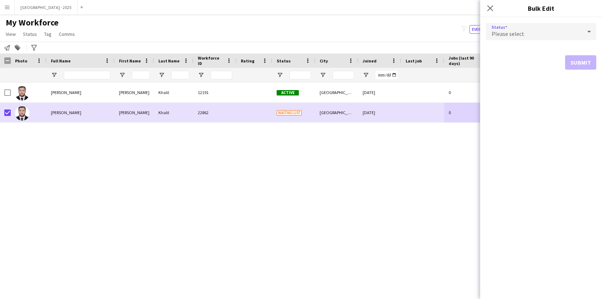
click at [508, 33] on span "Please select" at bounding box center [508, 33] width 33 height 7
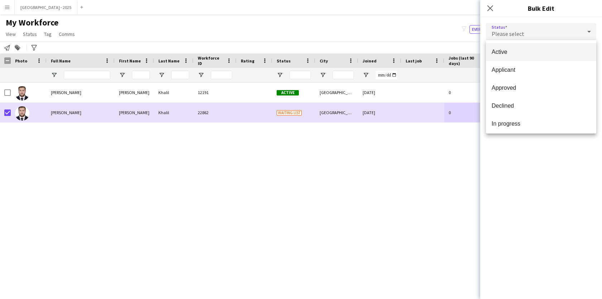
click at [509, 54] on span "Active" at bounding box center [541, 51] width 99 height 7
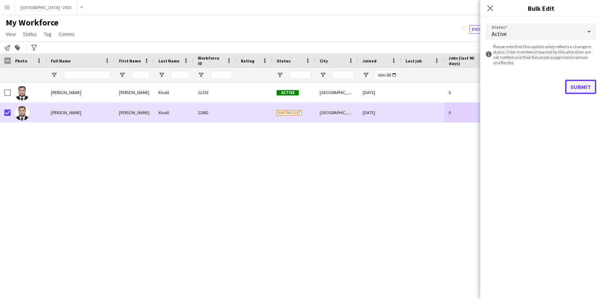
click at [580, 88] on button "Submit" at bounding box center [580, 87] width 31 height 14
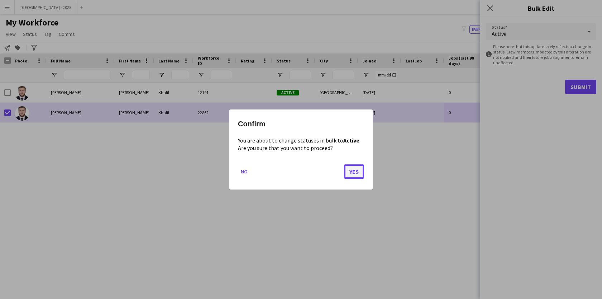
click at [356, 170] on button "Yes" at bounding box center [354, 171] width 20 height 14
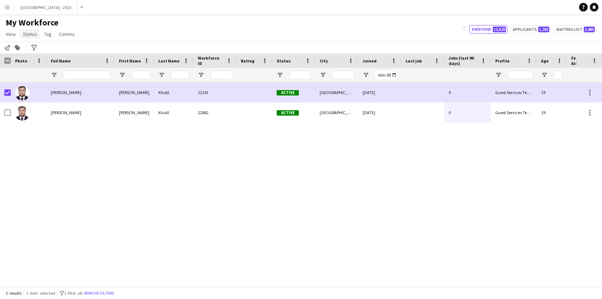
click at [28, 34] on span "Status" at bounding box center [30, 34] width 14 height 6
click at [41, 46] on link "Edit" at bounding box center [45, 49] width 50 height 15
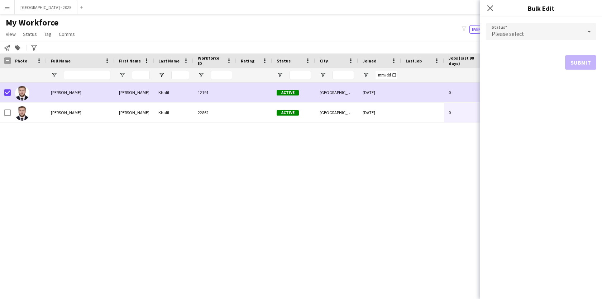
click at [543, 33] on div "Please select" at bounding box center [534, 31] width 96 height 17
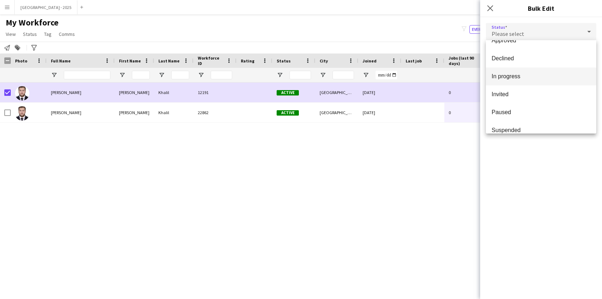
scroll to position [55, 0]
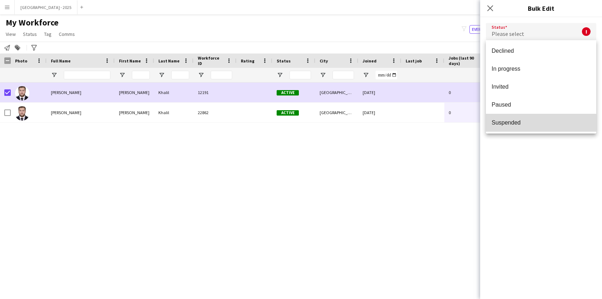
click at [519, 129] on mat-option "Suspended" at bounding box center [541, 123] width 110 height 18
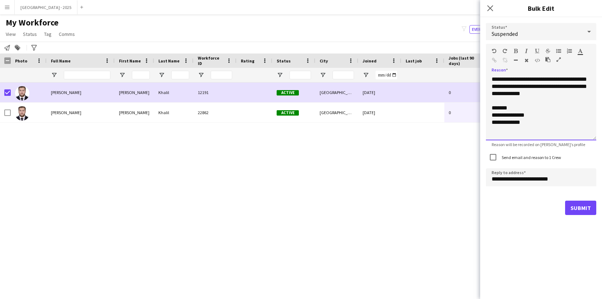
click at [566, 93] on div "**********" at bounding box center [541, 108] width 110 height 65
click at [543, 159] on label "Send email and reason to 1 Crew" at bounding box center [530, 156] width 61 height 5
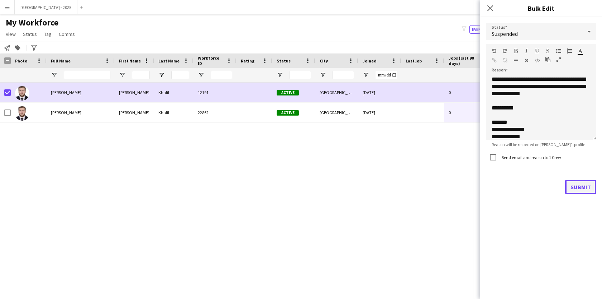
click at [574, 187] on button "Submit" at bounding box center [580, 187] width 31 height 14
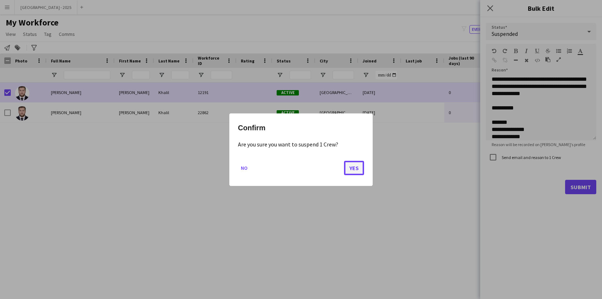
click at [359, 164] on button "Yes" at bounding box center [354, 167] width 20 height 14
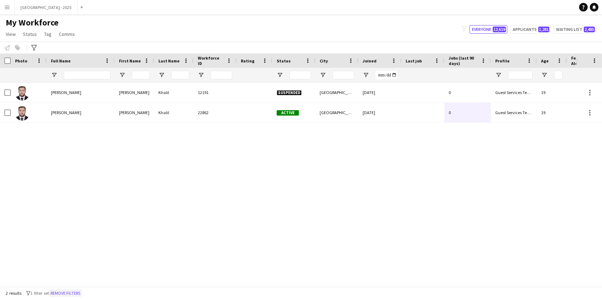
click at [69, 292] on button "Remove filters" at bounding box center [65, 293] width 33 height 8
